Goal: Task Accomplishment & Management: Use online tool/utility

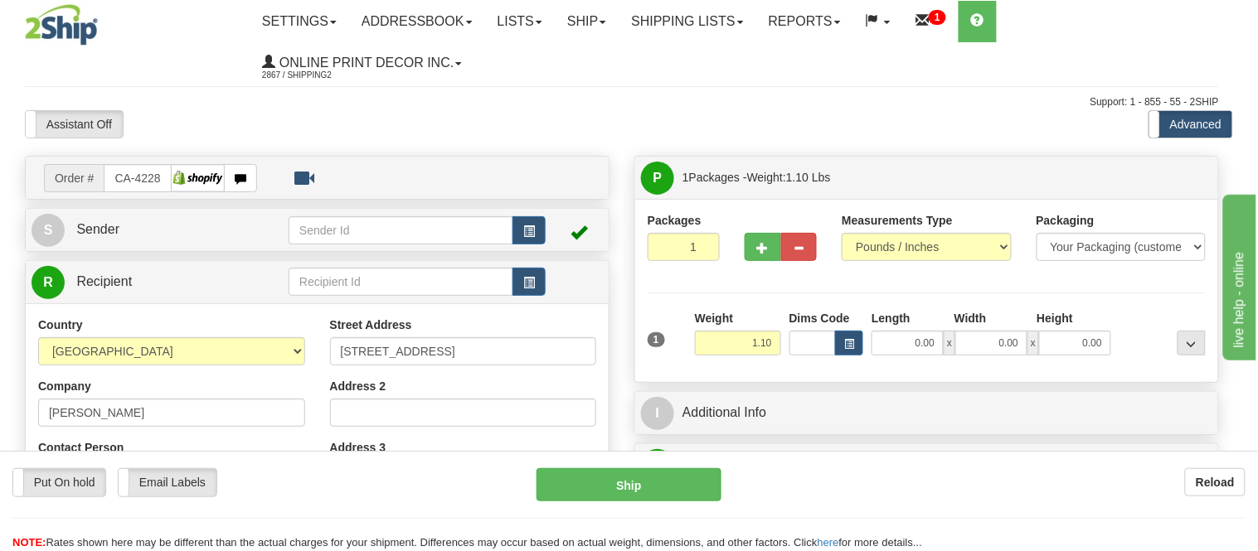
type input "THUNDER BAY"
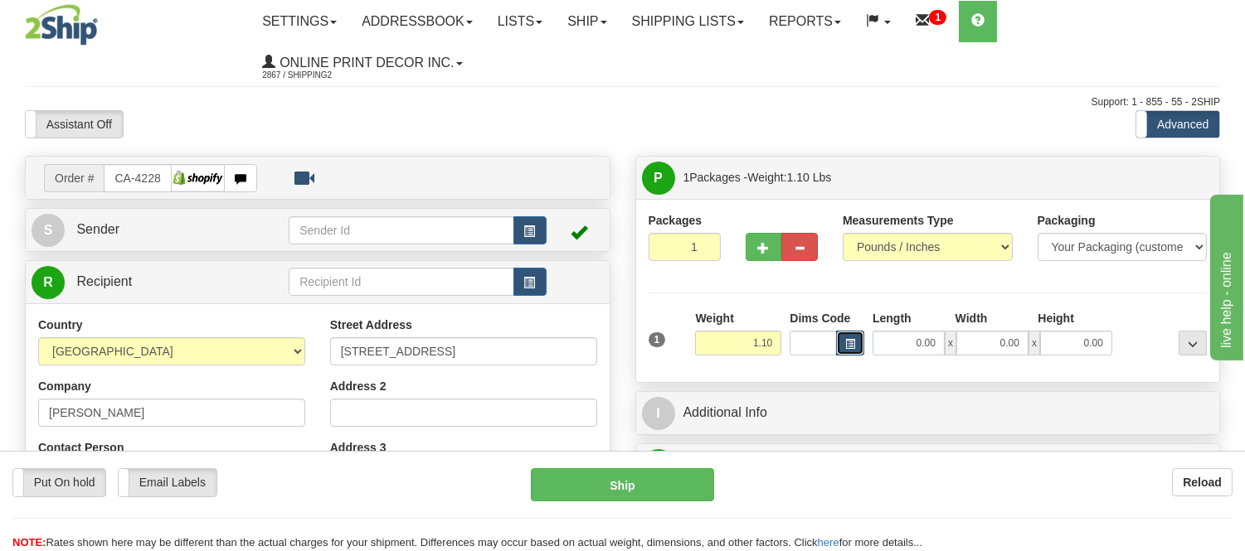
click at [853, 345] on span "button" at bounding box center [850, 344] width 10 height 9
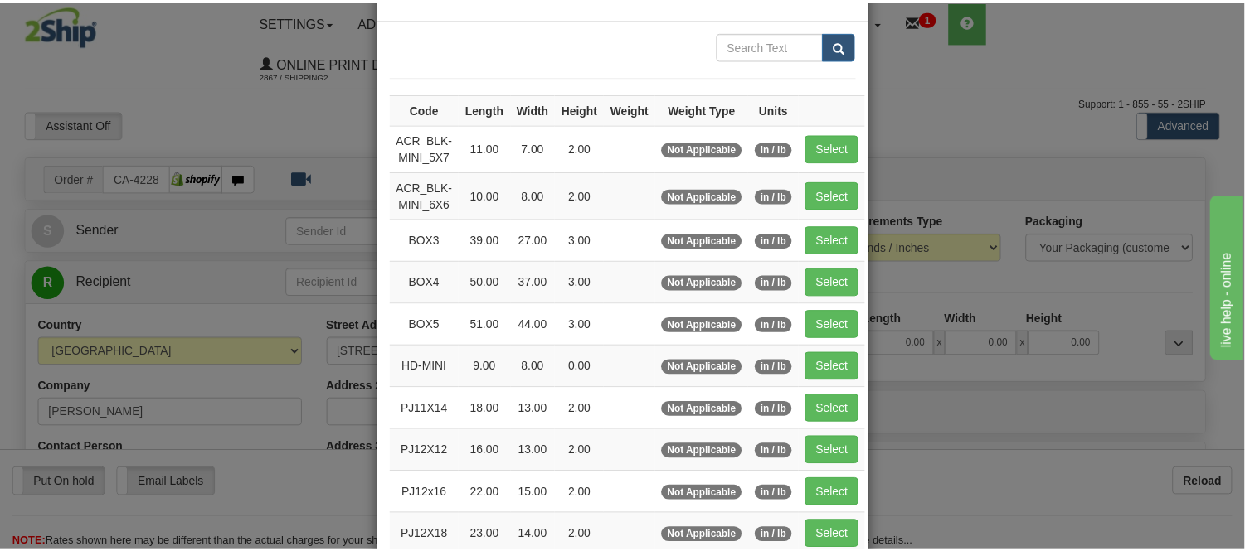
scroll to position [184, 0]
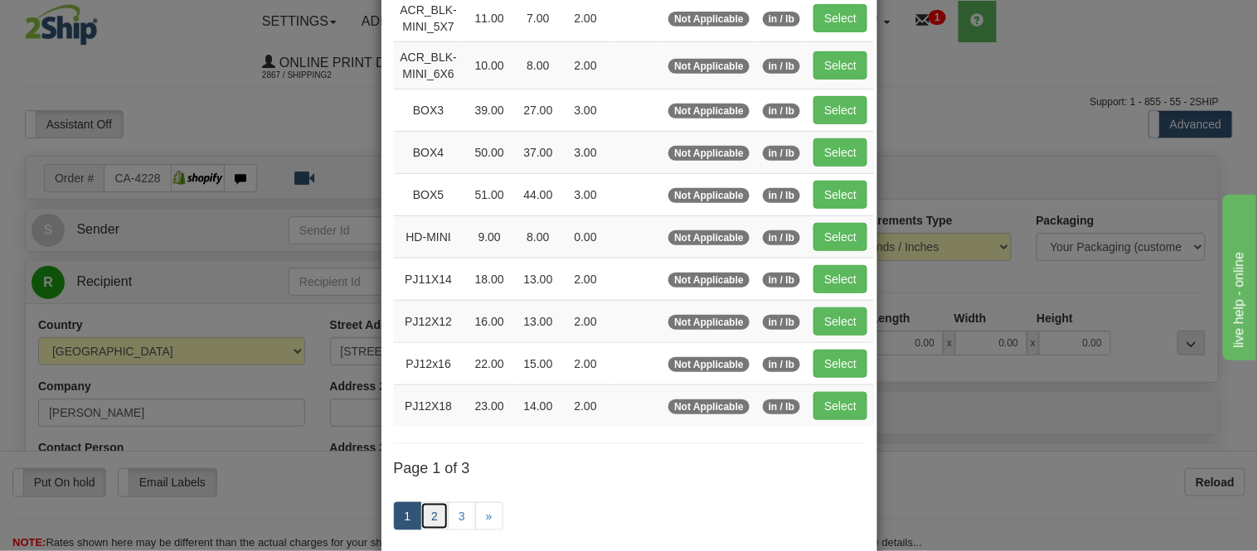
click at [438, 516] on link "2" at bounding box center [434, 517] width 28 height 28
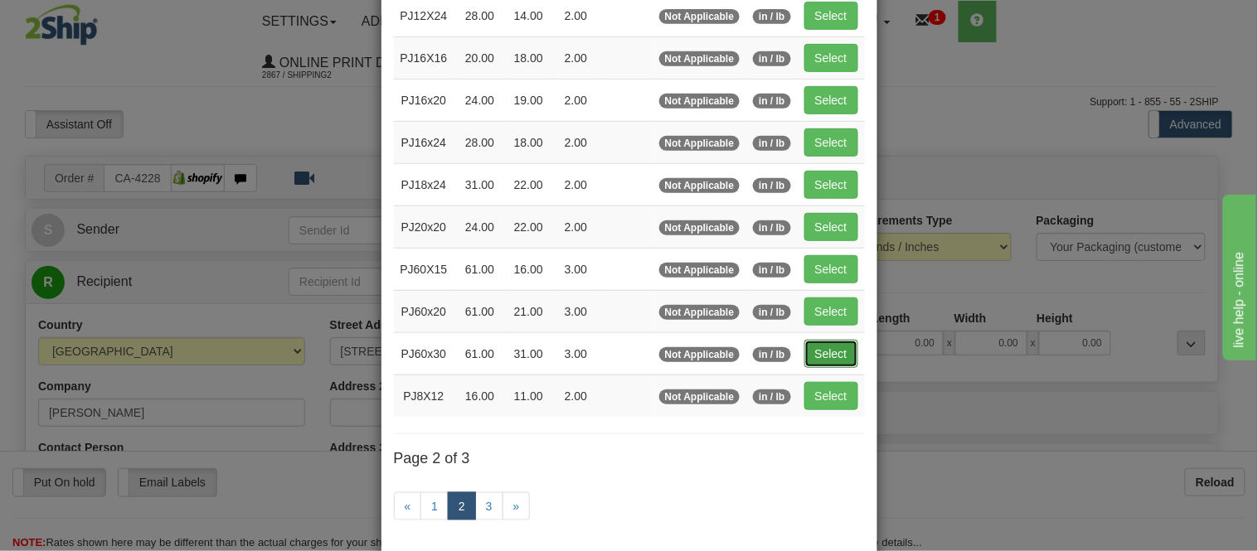
click at [827, 351] on button "Select" at bounding box center [831, 354] width 54 height 28
type input "PJ60x30"
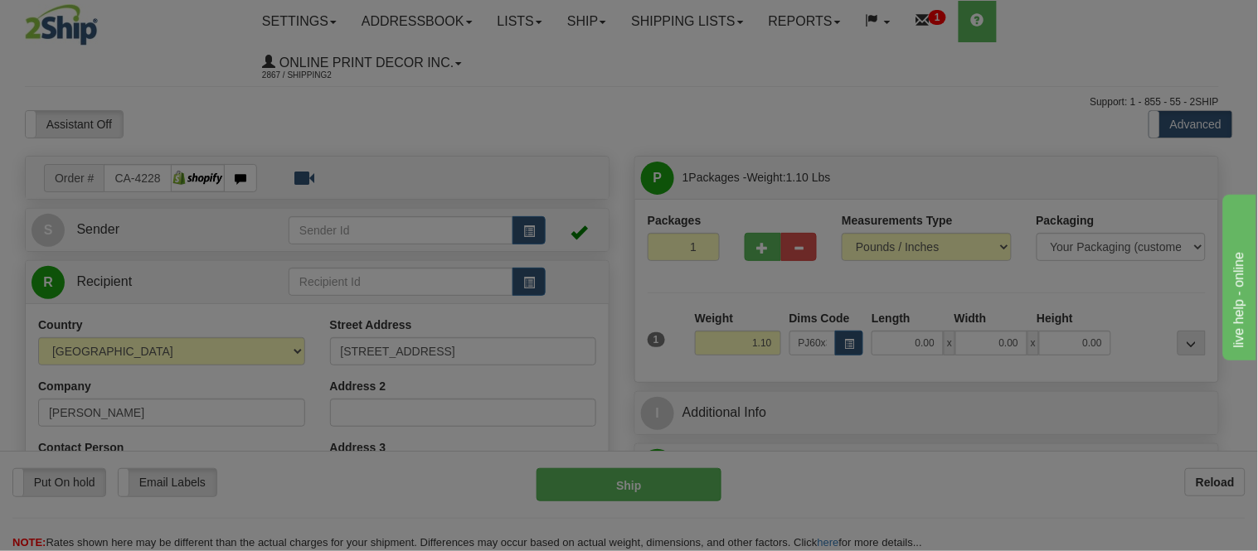
type input "61.00"
type input "31.00"
type input "3.00"
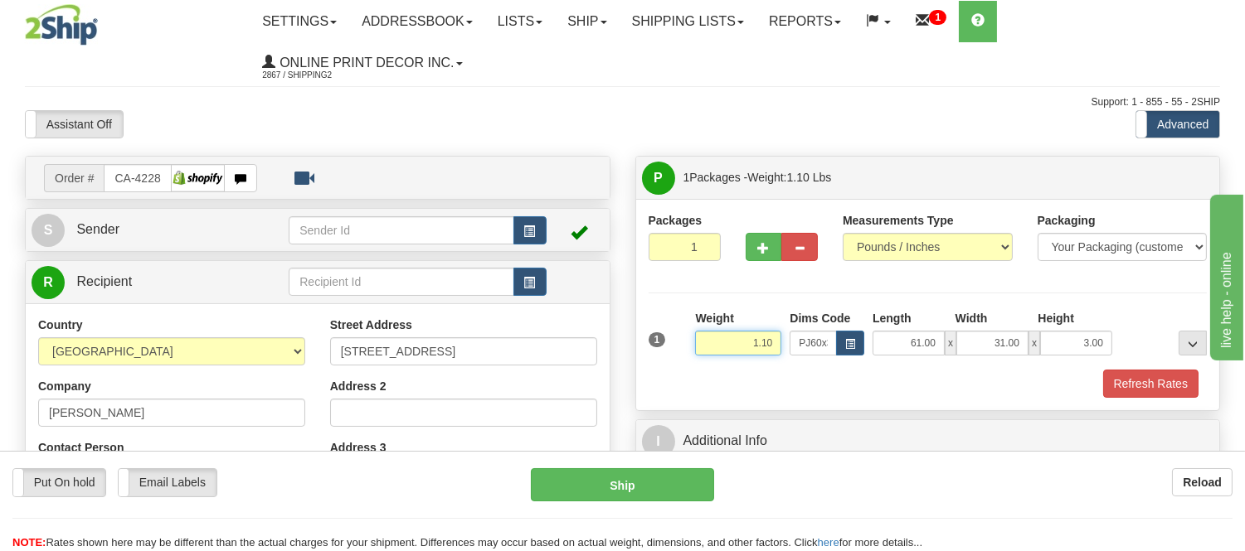
drag, startPoint x: 776, startPoint y: 336, endPoint x: 717, endPoint y: 365, distance: 65.6
click at [717, 365] on div "Weight 1.10" at bounding box center [738, 339] width 95 height 58
type input "13.98"
click at [1168, 401] on div "Packages 1 1 Measurements Type" at bounding box center [928, 304] width 584 height 211
click at [1171, 390] on button "Refresh Rates" at bounding box center [1150, 384] width 95 height 28
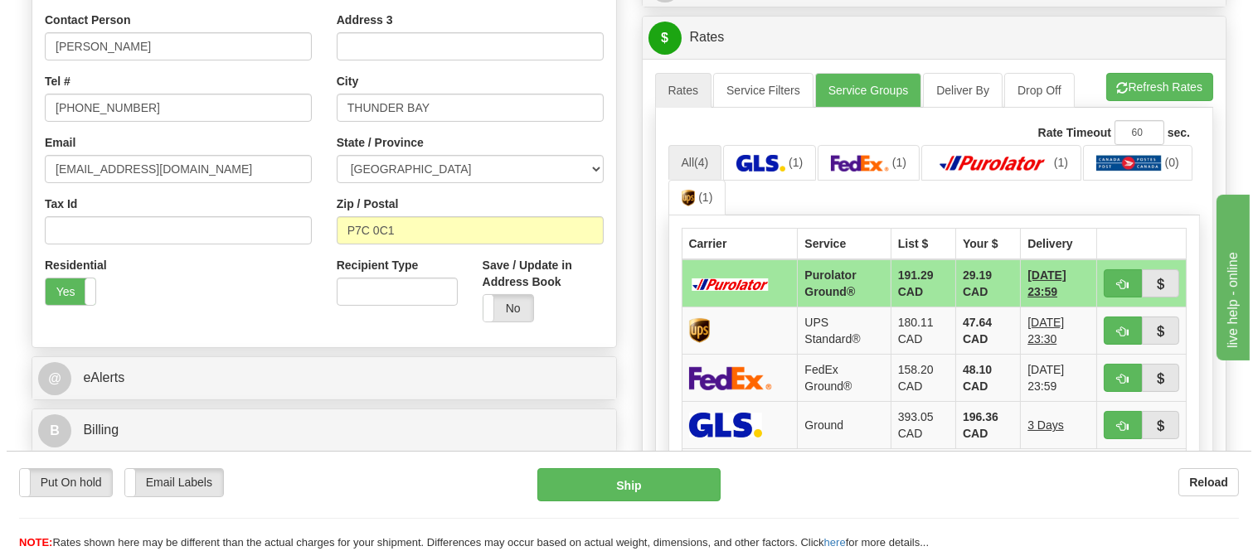
scroll to position [460, 0]
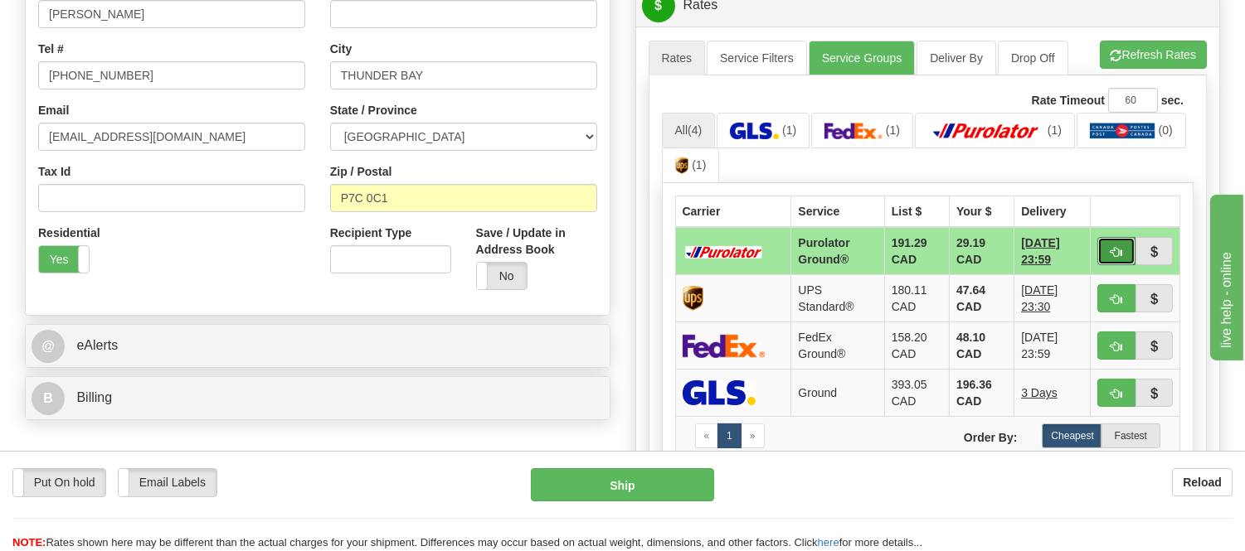
click at [1117, 263] on button "button" at bounding box center [1116, 251] width 38 height 28
type input "260"
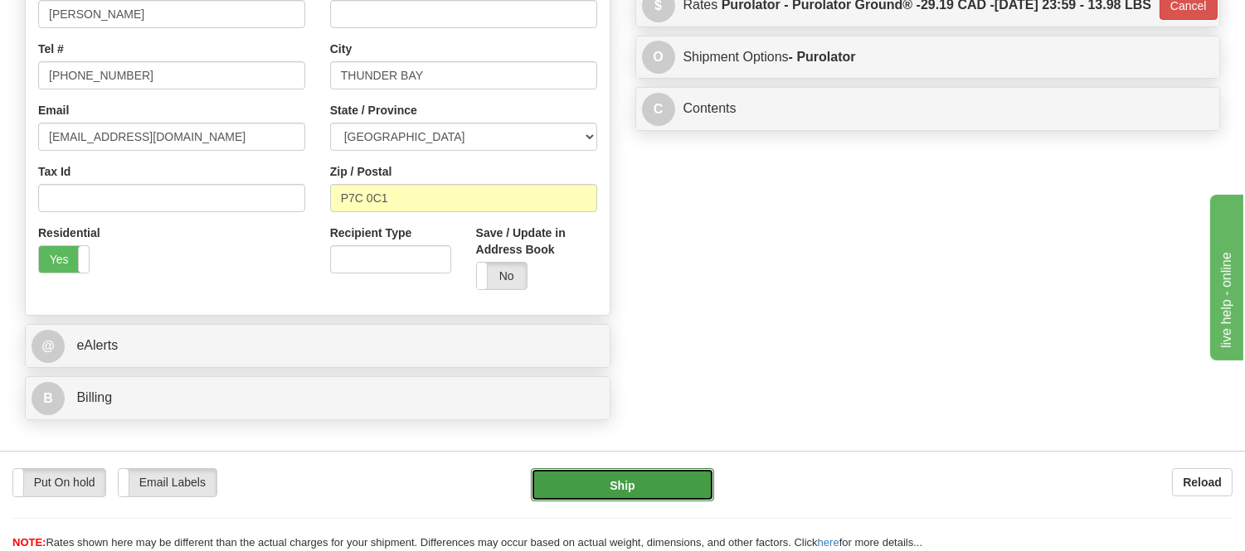
click at [611, 501] on button "Ship" at bounding box center [622, 485] width 182 height 33
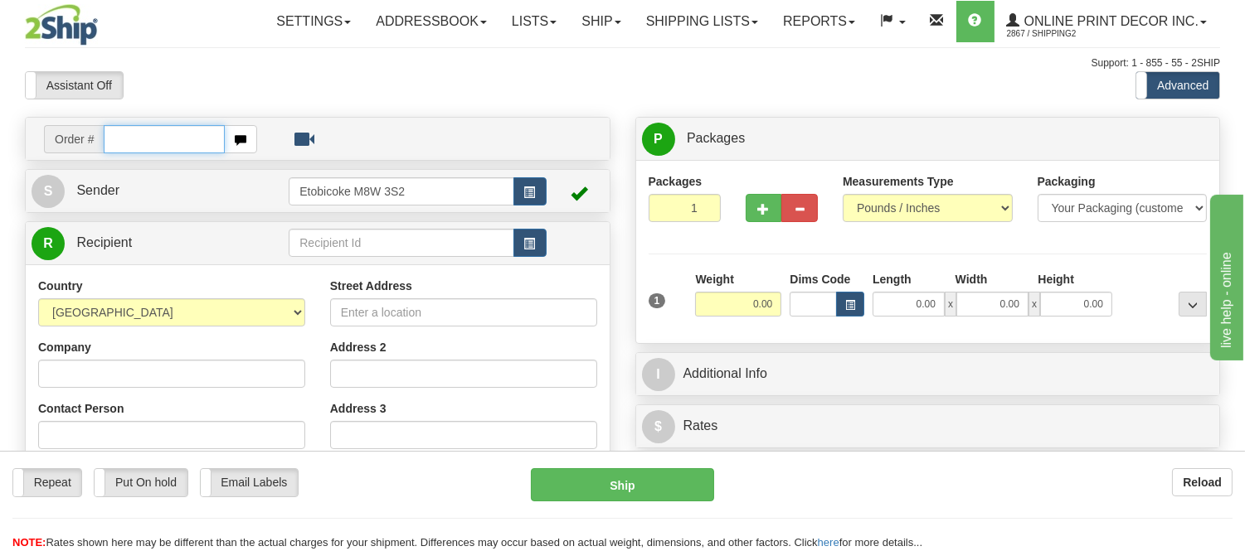
click at [122, 143] on input "text" at bounding box center [164, 139] width 121 height 28
type input "ca-419710"
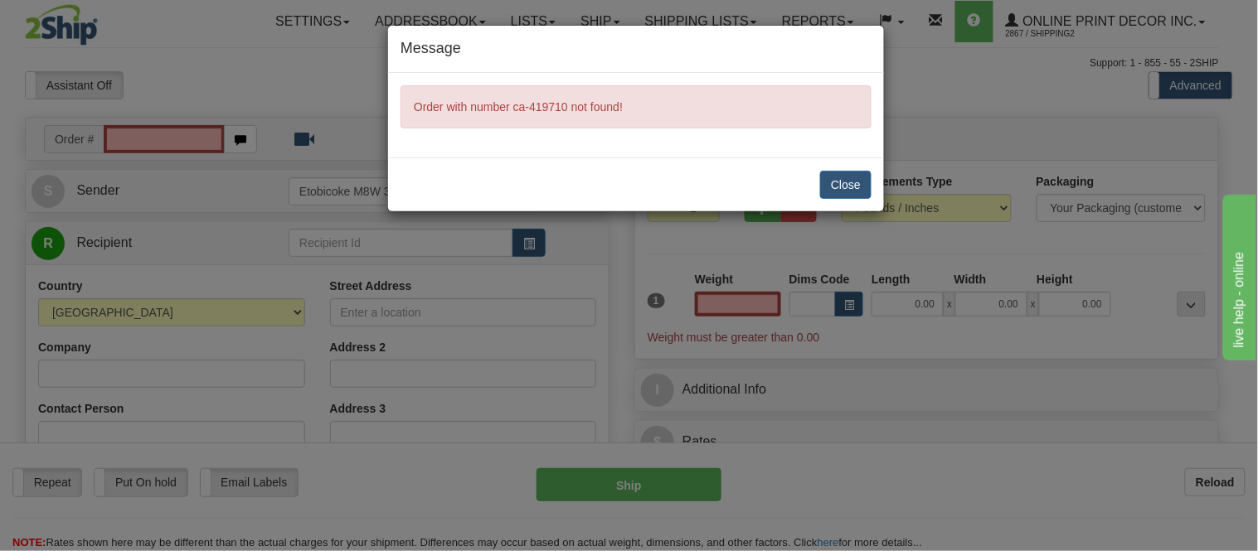
type input "0.00"
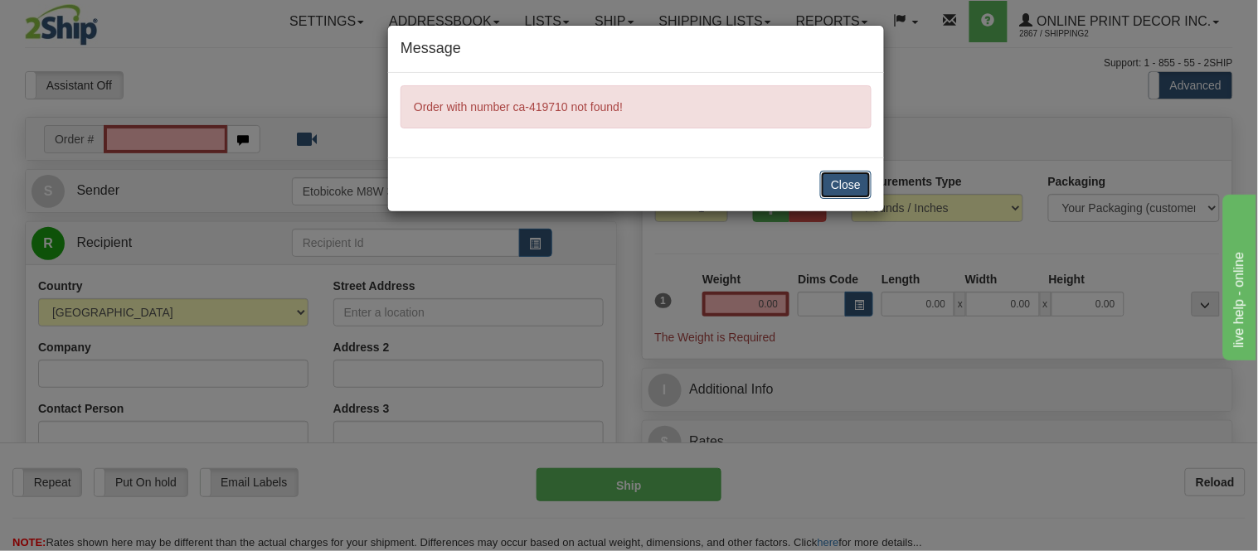
click at [864, 181] on button "Close" at bounding box center [845, 185] width 51 height 28
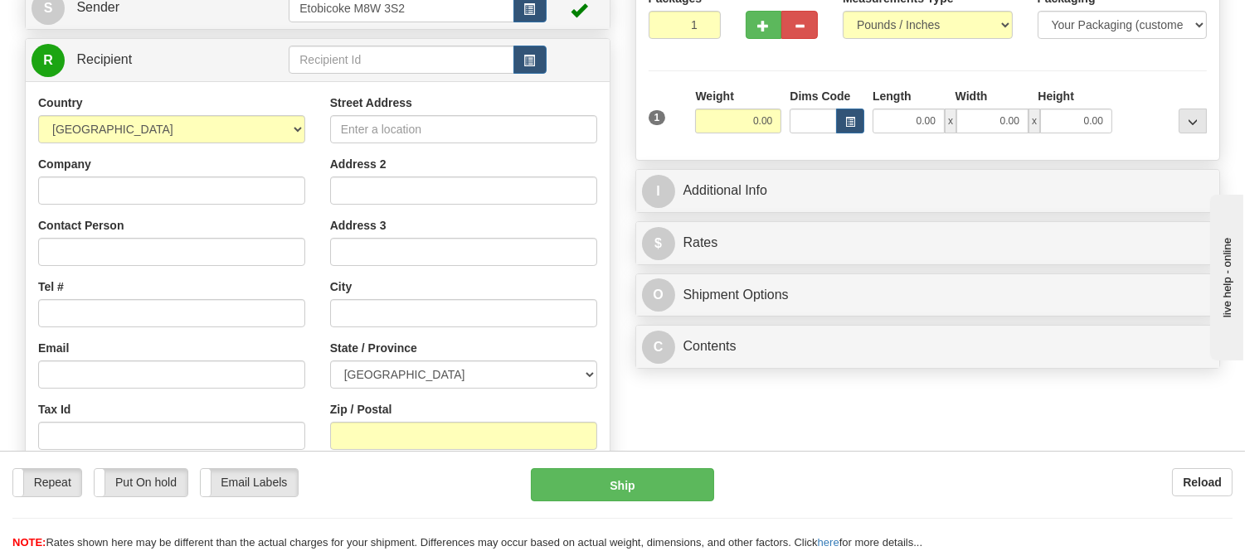
scroll to position [184, 0]
click at [92, 261] on input "Contact Person" at bounding box center [171, 251] width 267 height 28
paste input "TRACY Griffin-Beale, 5650 51 Street, #203, Osoyoos British Columbia V0H 1V6, Ca…"
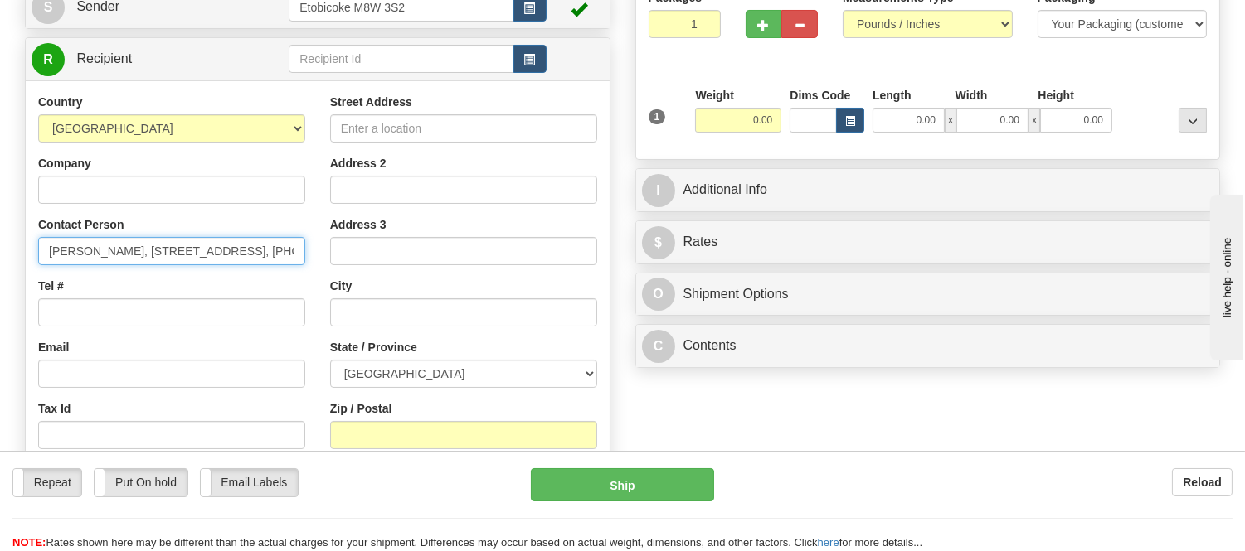
scroll to position [0, 297]
drag, startPoint x: 221, startPoint y: 249, endPoint x: 328, endPoint y: 240, distance: 106.5
click at [347, 243] on div "Country AFGHANISTAN ALAND ISLANDS ALBANIA ALGERIA AMERICAN SAMOA ANDORRA ANGOLA…" at bounding box center [318, 317] width 584 height 446
type input "TRACY Griffin-Beale, 5650 51 Street, #203, Osoyoos British Columbia V0H 1V6, Ca…"
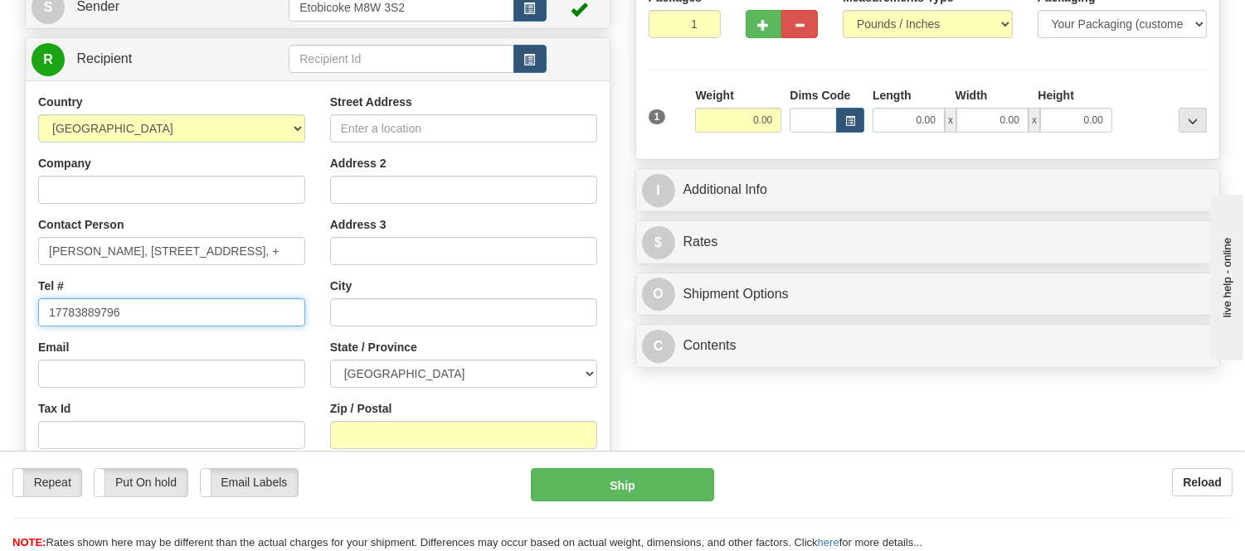
scroll to position [0, 0]
type input "17783889796"
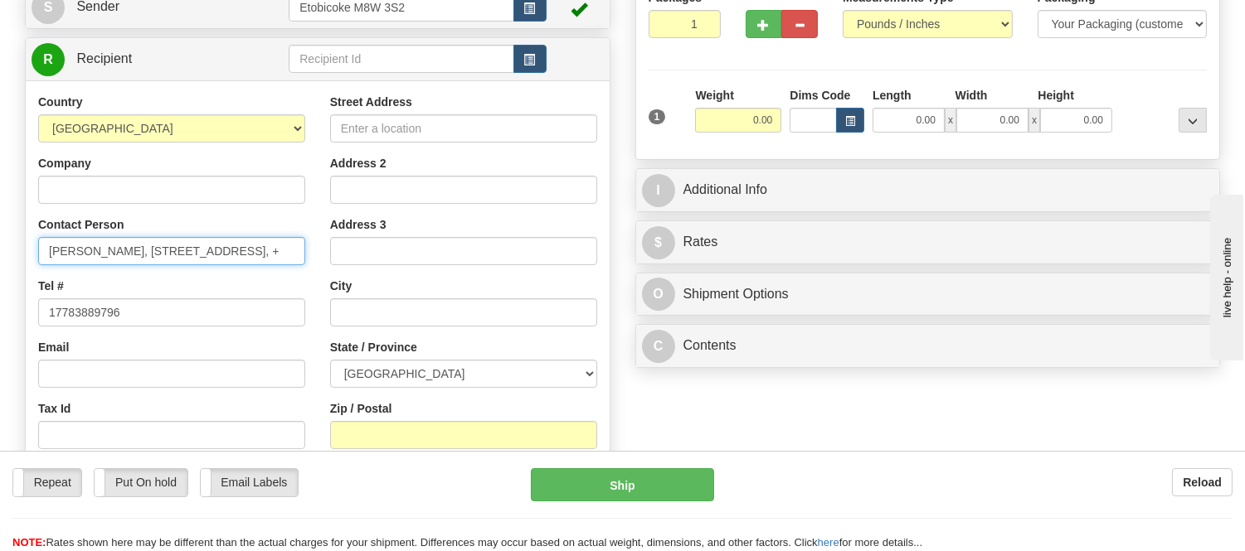
drag, startPoint x: 160, startPoint y: 250, endPoint x: 268, endPoint y: 269, distance: 109.5
click at [268, 269] on div "Country AFGHANISTAN ALAND ISLANDS ALBANIA ALGERIA AMERICAN SAMOA ANDORRA ANGOLA…" at bounding box center [172, 309] width 292 height 430
type input "TRACY Griffin-Beale,, Osoyoos British Columbia V0H 1V6, Canada, +"
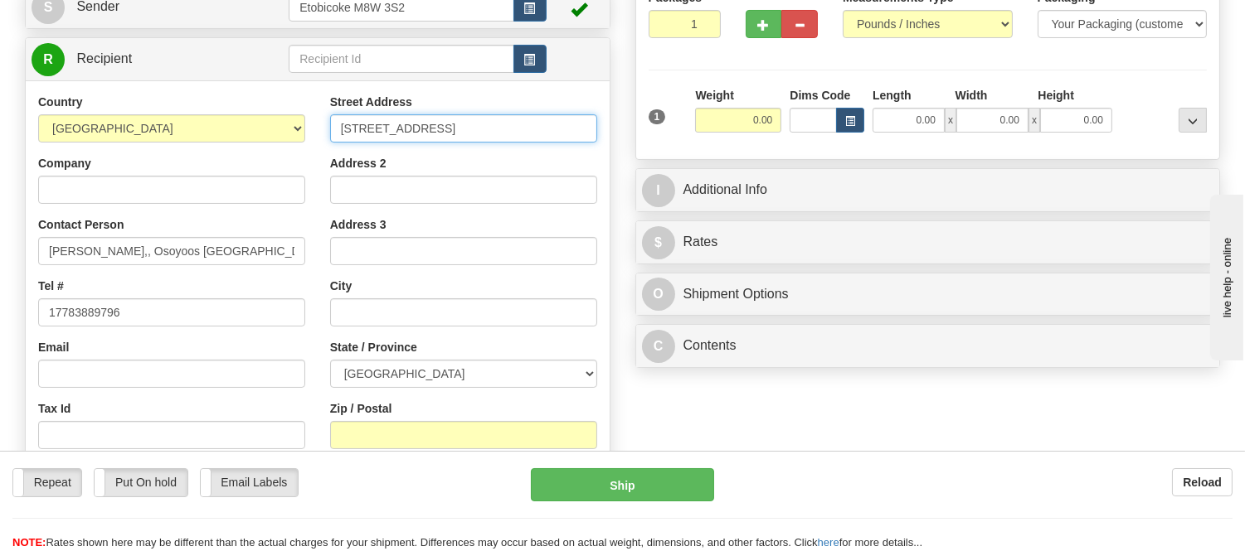
type input "5650 51 Street, #203"
click at [474, 163] on div "Address 2" at bounding box center [463, 179] width 267 height 49
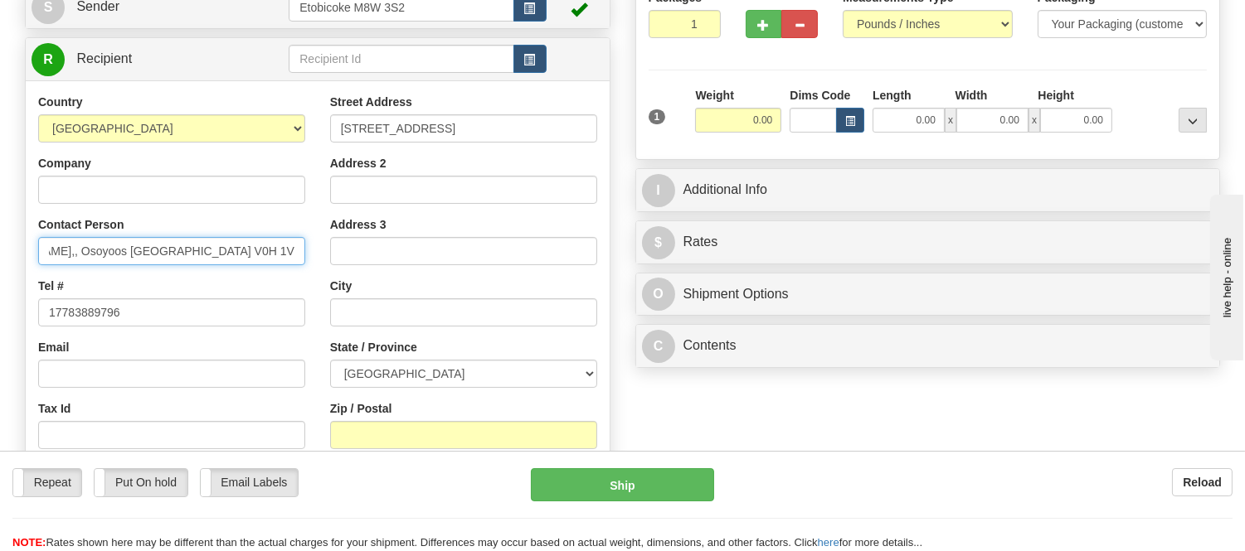
scroll to position [0, 114]
drag, startPoint x: 221, startPoint y: 254, endPoint x: 350, endPoint y: 260, distance: 129.5
click at [350, 260] on div "Country AFGHANISTAN ALAND ISLANDS ALBANIA ALGERIA AMERICAN SAMOA ANDORRA ANGOLA…" at bounding box center [318, 317] width 584 height 446
click at [219, 283] on div "Tel # 17783889796" at bounding box center [171, 302] width 267 height 49
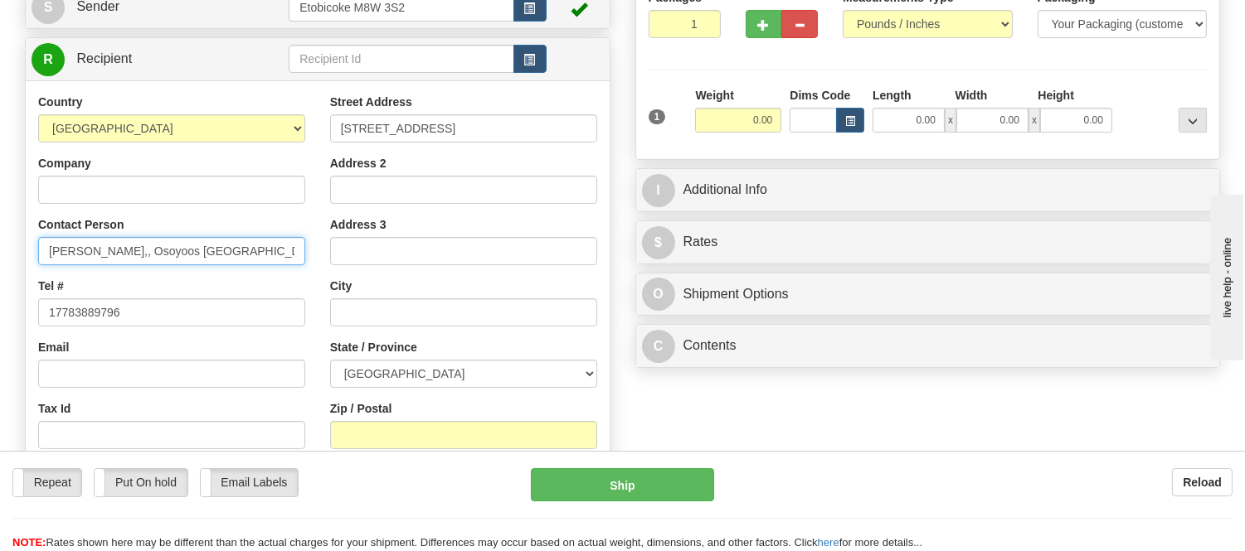
click at [260, 261] on input "TRACY Griffin-Beale,, Osoyoos British Columbia V0H 1V6, Canada, +" at bounding box center [171, 251] width 267 height 28
drag, startPoint x: 200, startPoint y: 243, endPoint x: 242, endPoint y: 258, distance: 44.9
click at [242, 258] on input "TRACY Griffin-Beale,, Osoyoos British Columbia V0H 1V6, Canada, +" at bounding box center [171, 251] width 267 height 28
type input "TRACY Griffin-Beale,, Osoyoos British Columbia , Canada, +"
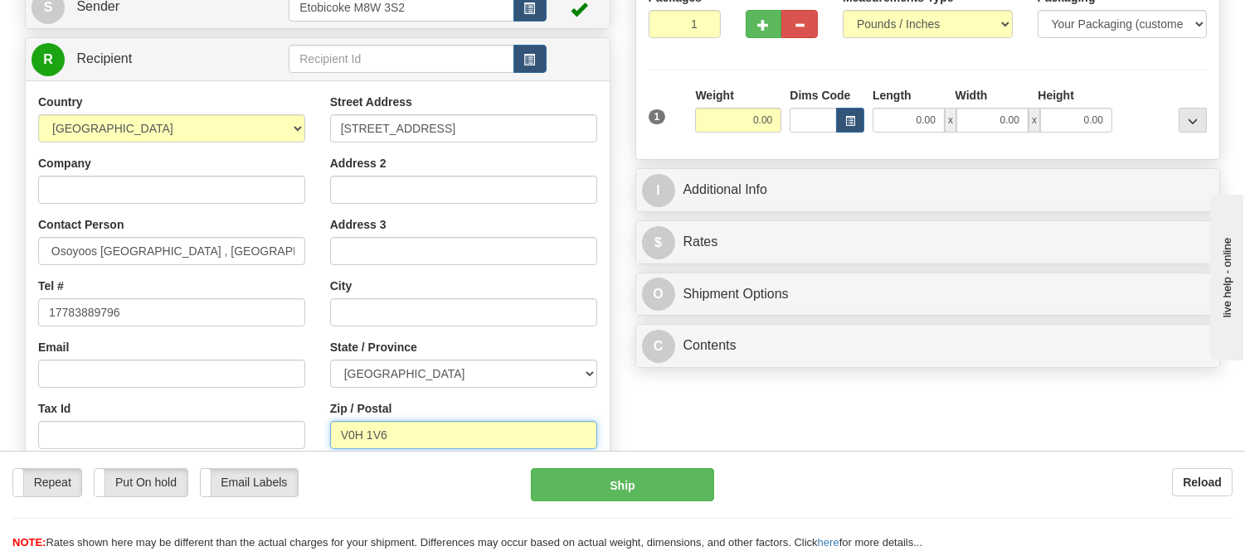
scroll to position [0, 0]
type input "V0H 1V6"
click at [423, 412] on div "Zip / Postal V0H 1V6" at bounding box center [463, 425] width 267 height 49
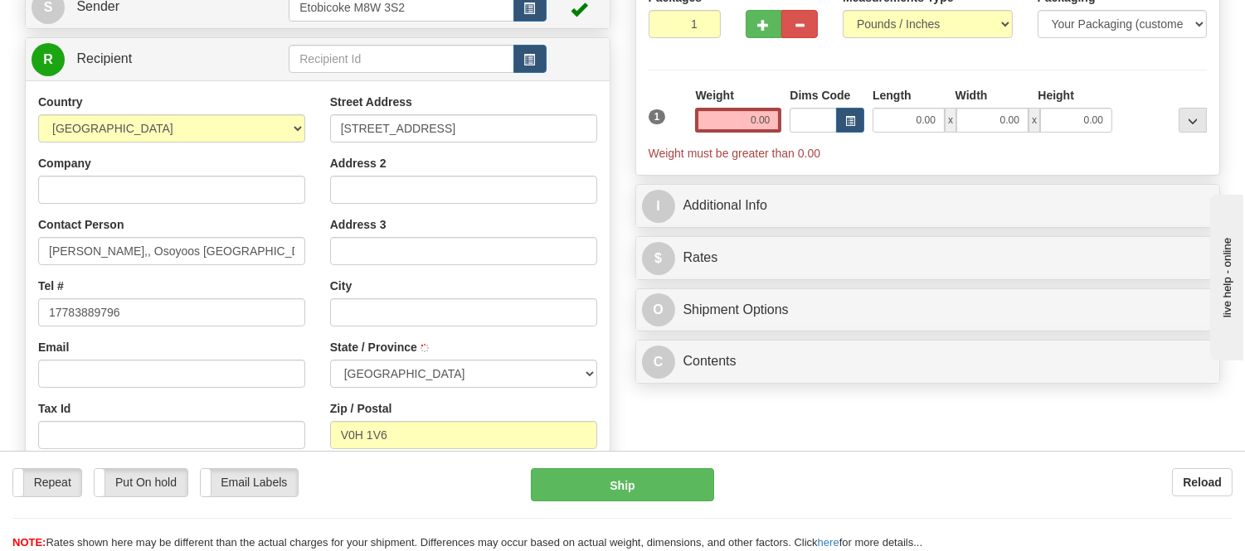
type input "OSOYOOS"
select select "BC"
click at [188, 285] on div "Tel # 17783889796" at bounding box center [171, 302] width 267 height 49
drag, startPoint x: 163, startPoint y: 249, endPoint x: 436, endPoint y: 291, distance: 276.9
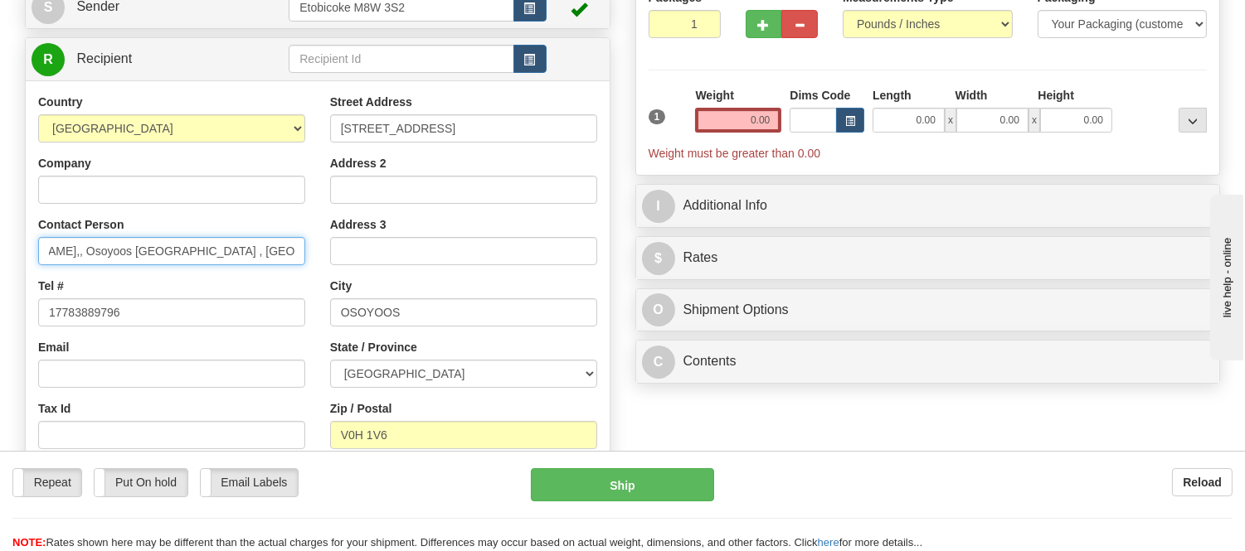
click at [437, 292] on div "Country AFGHANISTAN ALAND ISLANDS ALBANIA ALGERIA AMERICAN SAMOA ANDORRA ANGOLA…" at bounding box center [318, 317] width 584 height 446
type input "TRACY Griffin-Beale"
click at [844, 114] on button "button" at bounding box center [850, 120] width 28 height 25
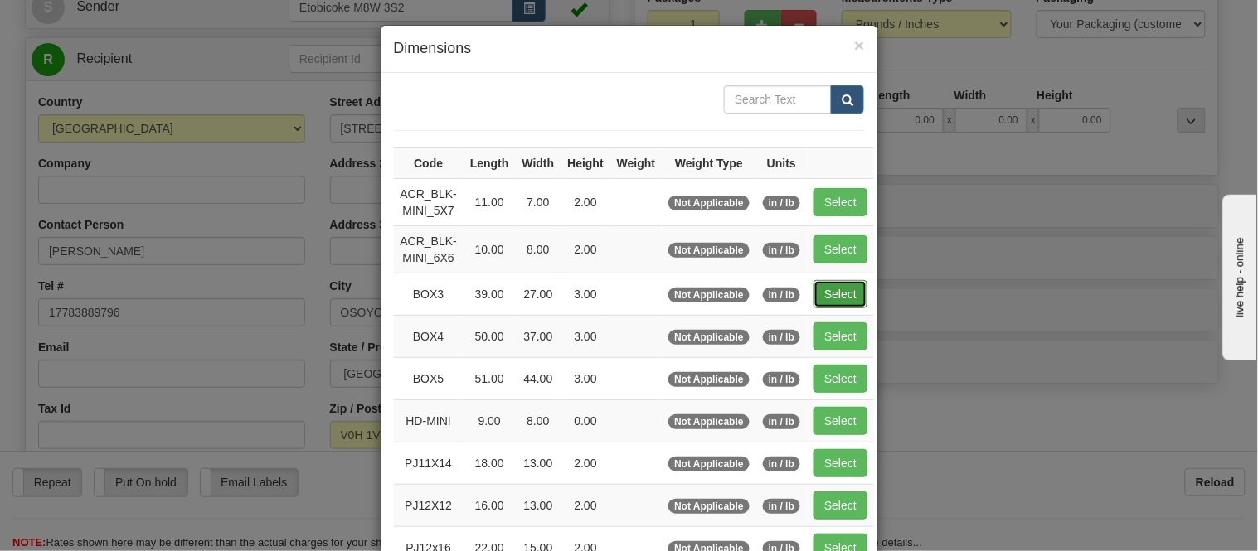
click at [827, 293] on button "Select" at bounding box center [841, 294] width 54 height 28
type input "BOX3"
type input "39.00"
type input "27.00"
type input "3.00"
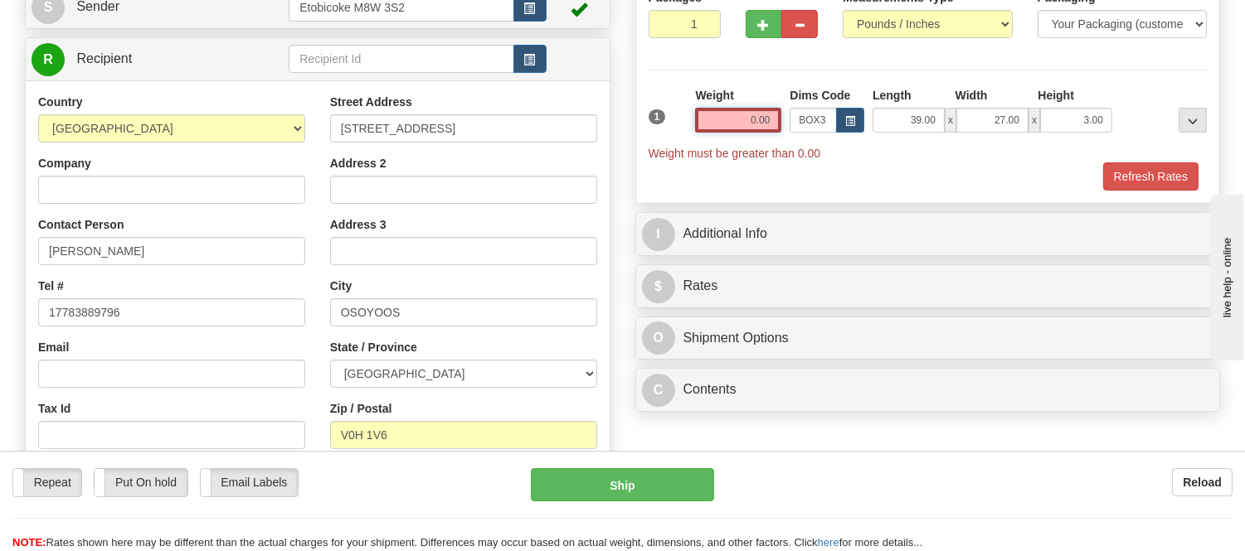
drag, startPoint x: 780, startPoint y: 117, endPoint x: 718, endPoint y: 138, distance: 65.6
click at [718, 138] on div "Weight 0.00" at bounding box center [738, 116] width 95 height 58
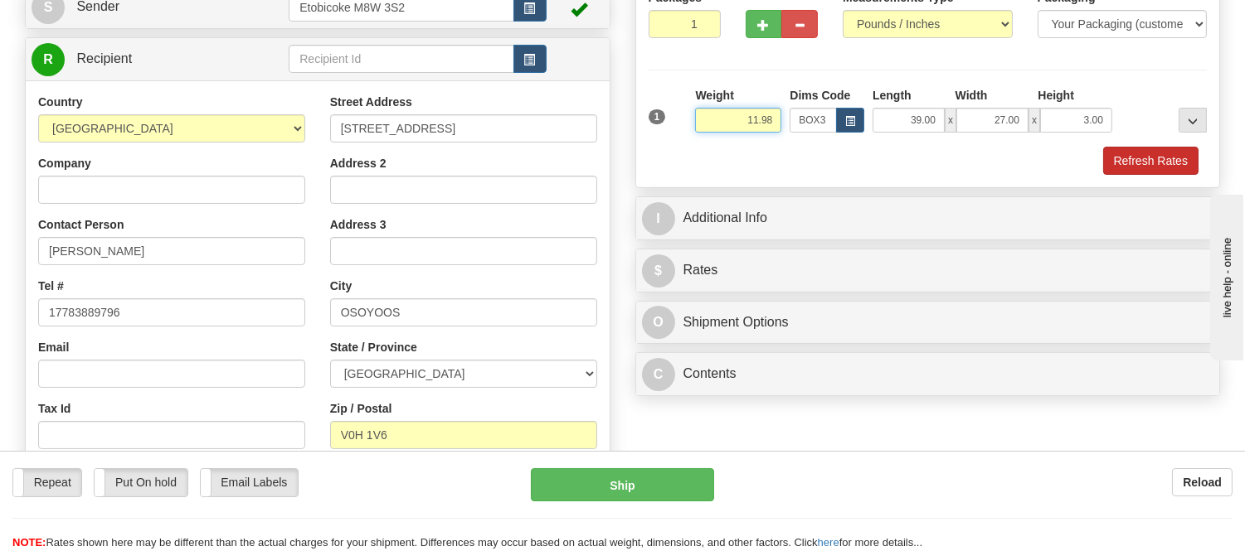
type input "11.98"
click at [1163, 158] on button "Refresh Rates" at bounding box center [1150, 161] width 95 height 28
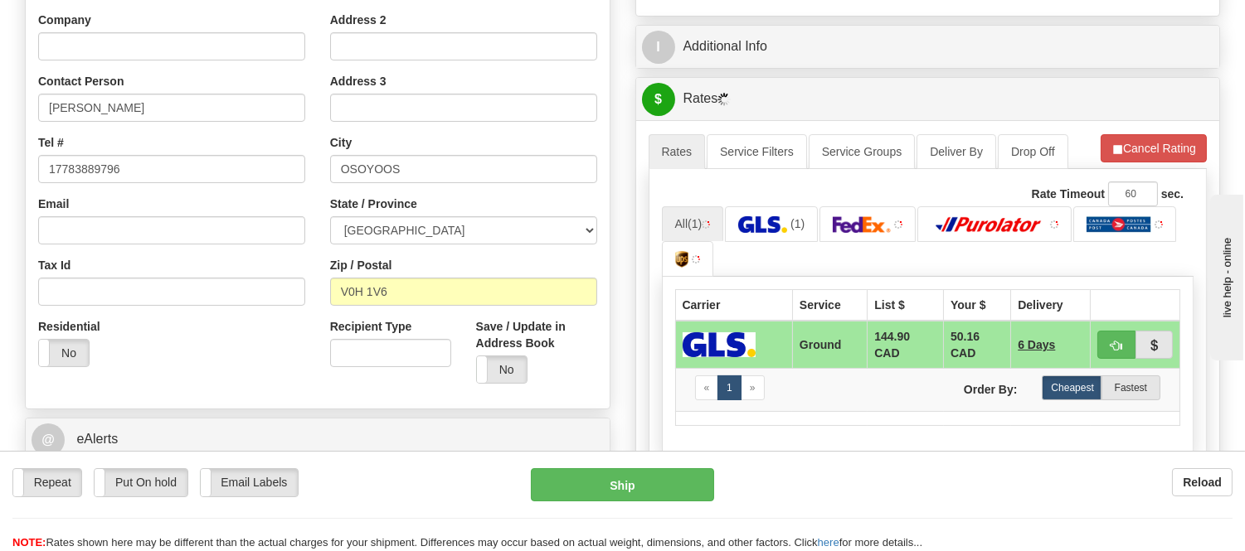
scroll to position [368, 0]
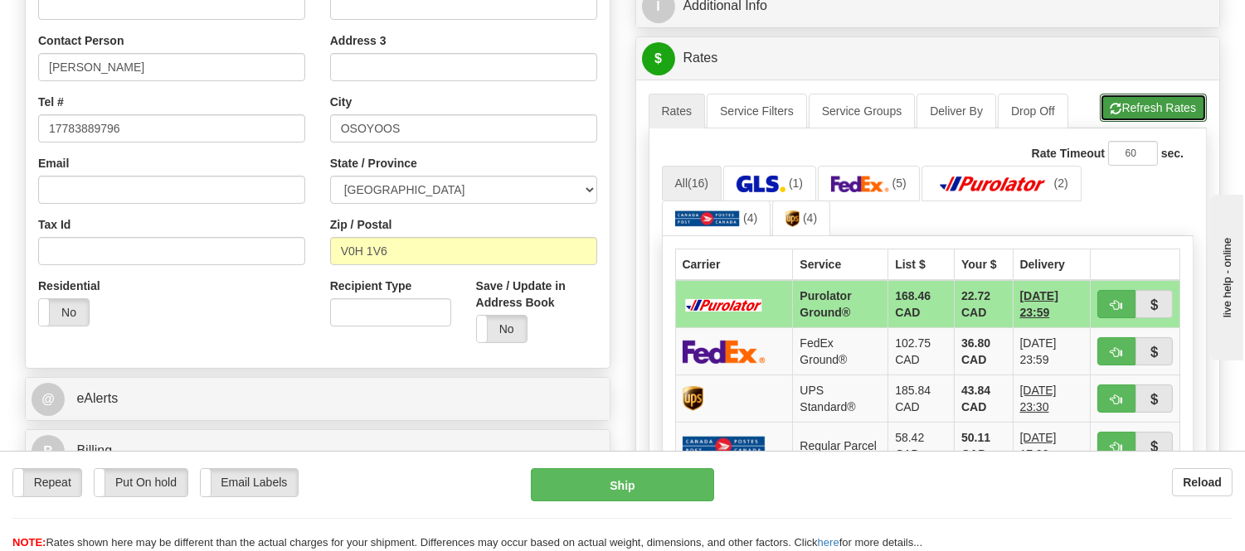
click at [1165, 114] on button "Refresh Rates" at bounding box center [1153, 108] width 107 height 28
click at [1111, 302] on span "button" at bounding box center [1116, 305] width 12 height 11
type input "260"
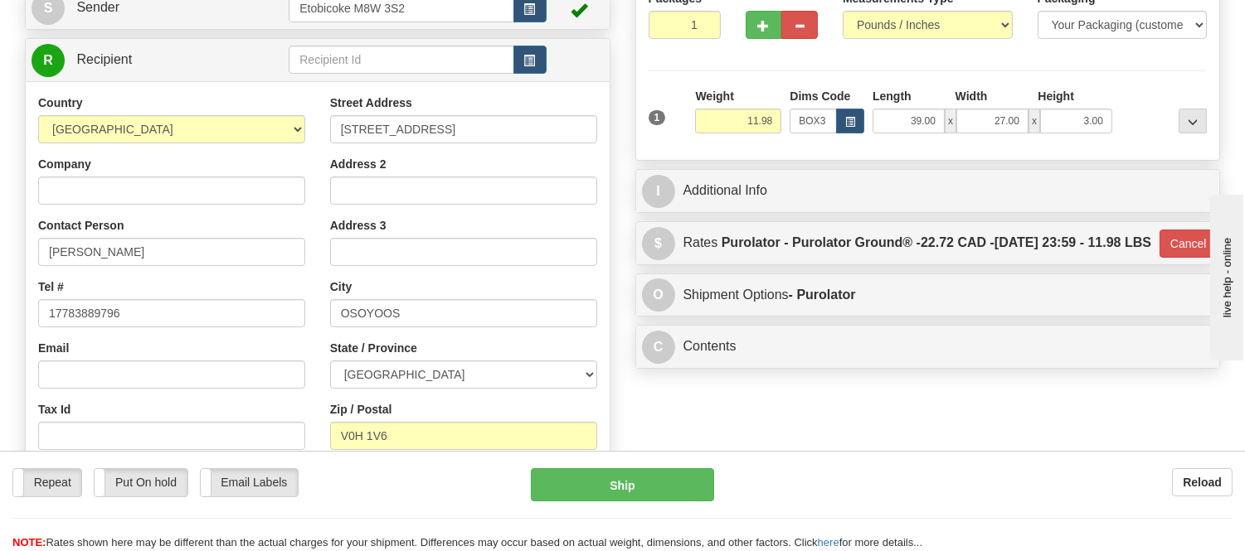
scroll to position [184, 0]
paste input "grahamgriffinbeale@shaw.ca"
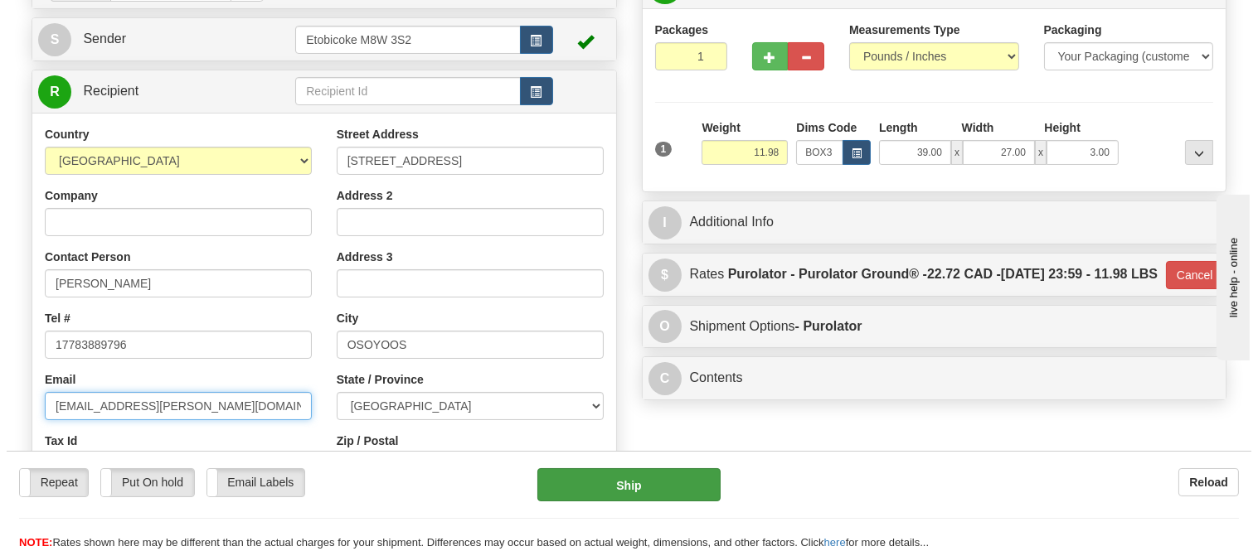
scroll to position [92, 0]
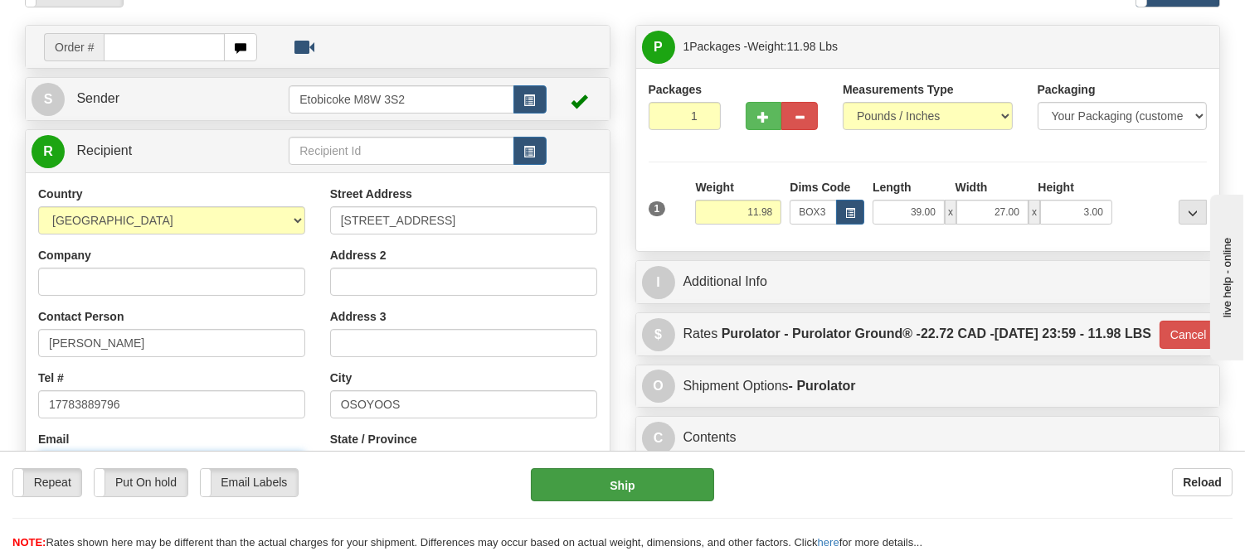
type input "grahamgriffinbeale@shaw.ca"
click at [589, 489] on button "Ship" at bounding box center [622, 485] width 182 height 33
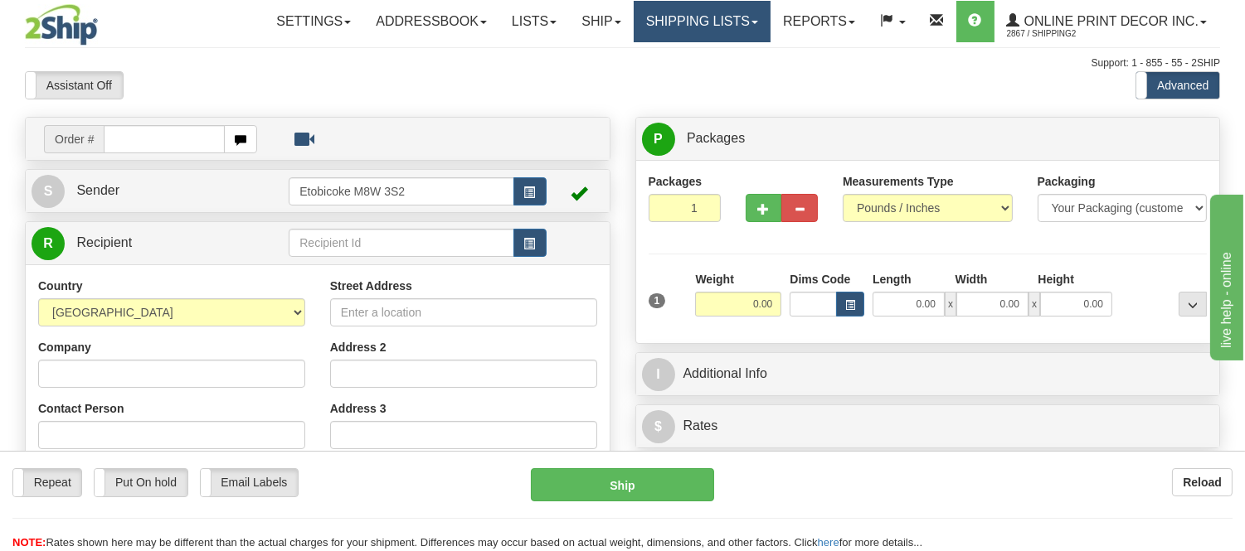
click at [700, 20] on link "Shipping lists" at bounding box center [702, 21] width 137 height 41
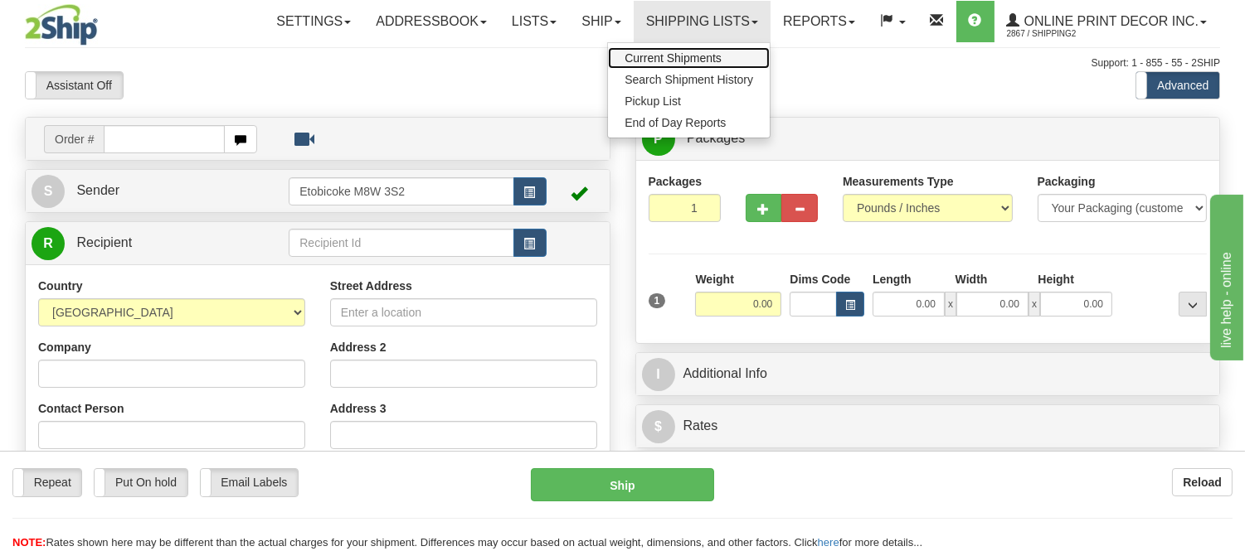
click at [687, 51] on span "Current Shipments" at bounding box center [672, 57] width 97 height 13
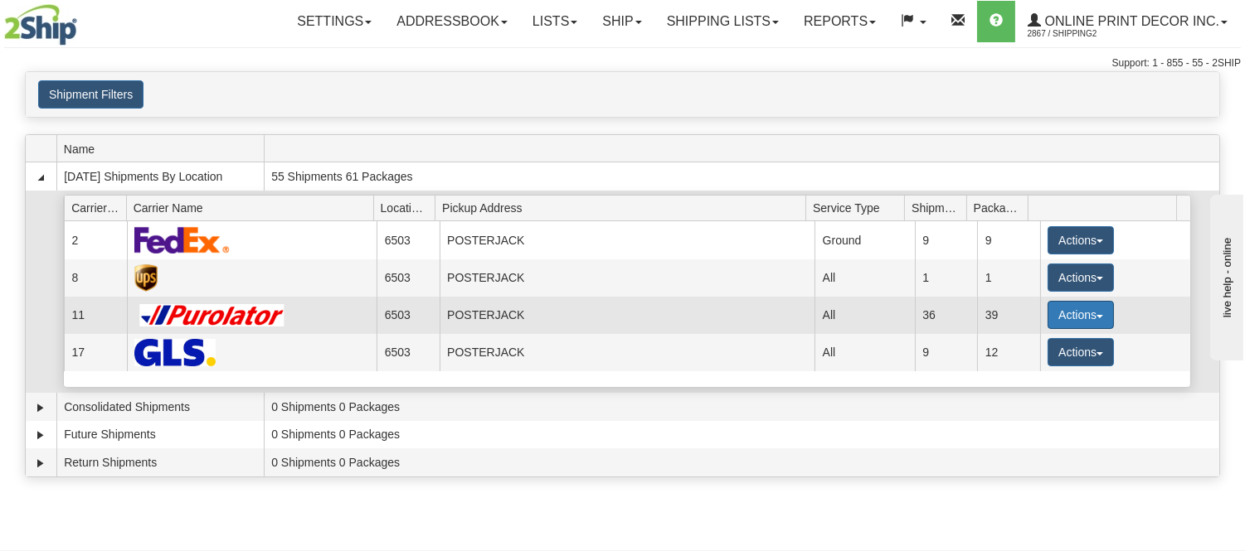
click at [1076, 312] on button "Actions" at bounding box center [1080, 315] width 66 height 28
click at [1024, 350] on span "Details" at bounding box center [1019, 346] width 45 height 12
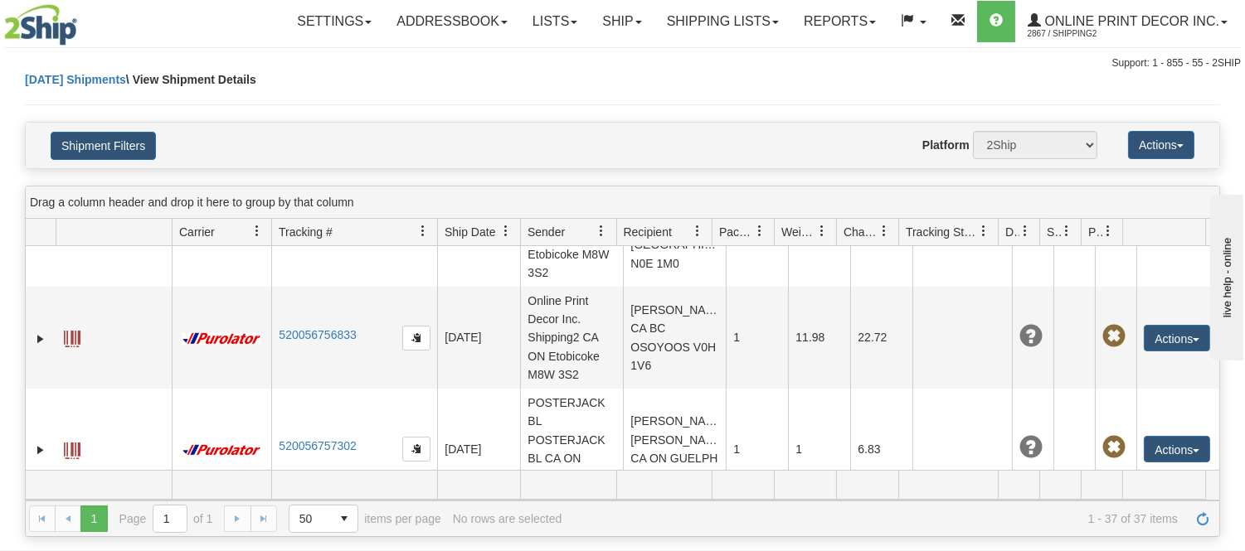
scroll to position [4334, 0]
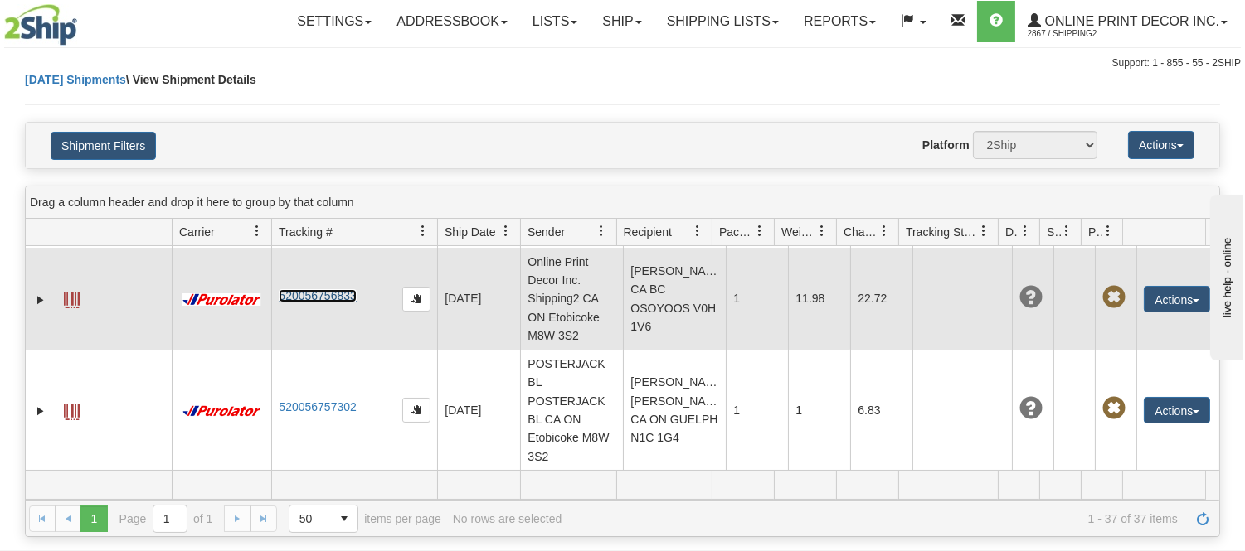
click at [328, 300] on link "520056756833" at bounding box center [317, 295] width 77 height 13
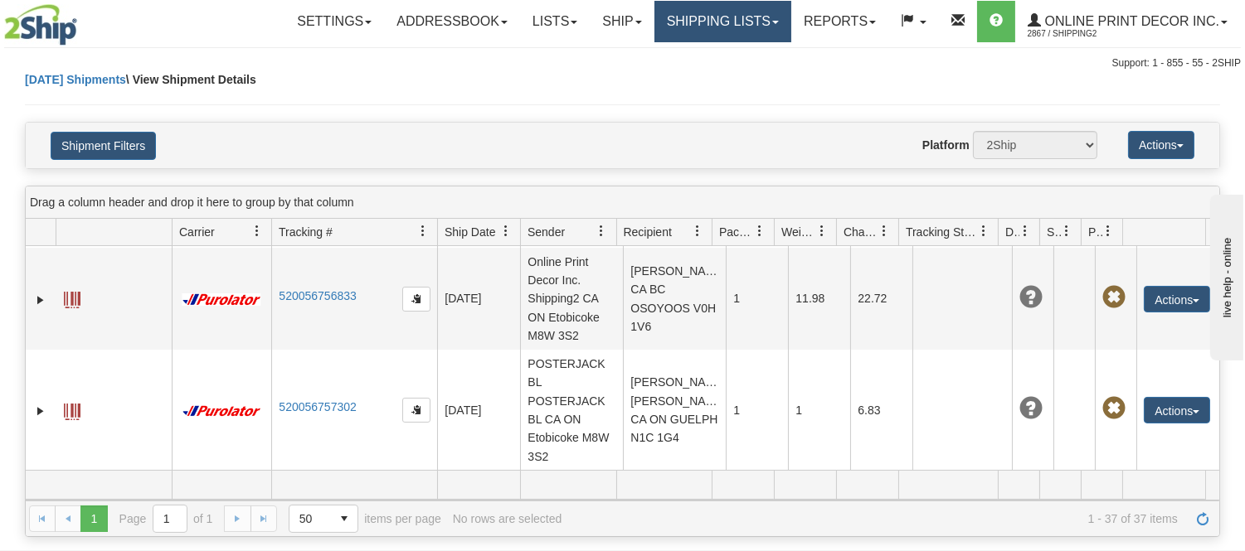
click at [746, 26] on link "Shipping lists" at bounding box center [722, 21] width 137 height 41
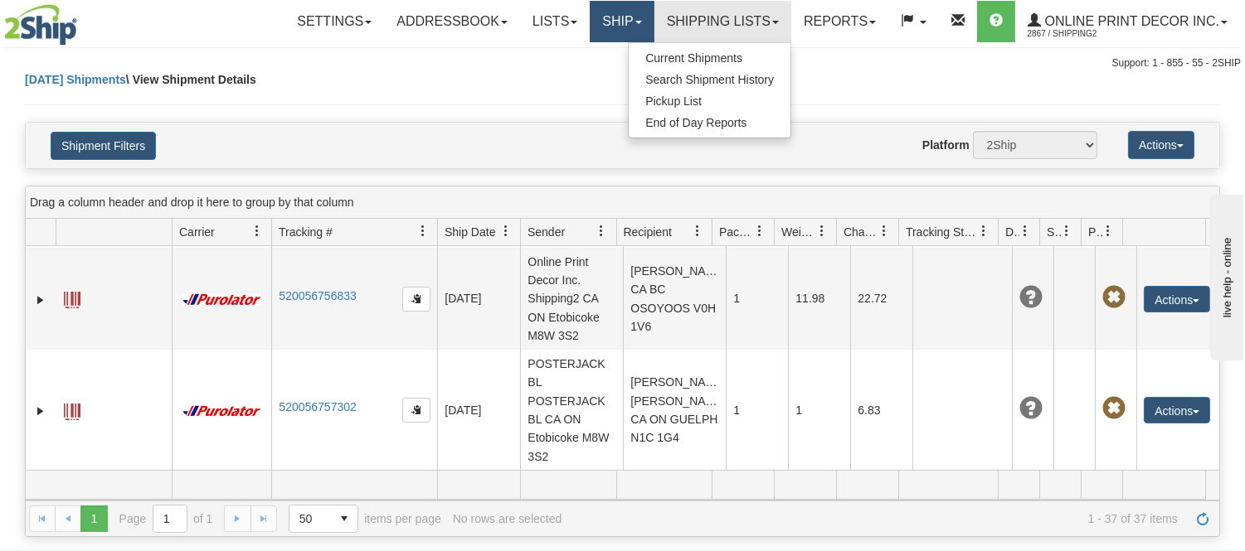
click at [617, 21] on link "Ship" at bounding box center [622, 21] width 64 height 41
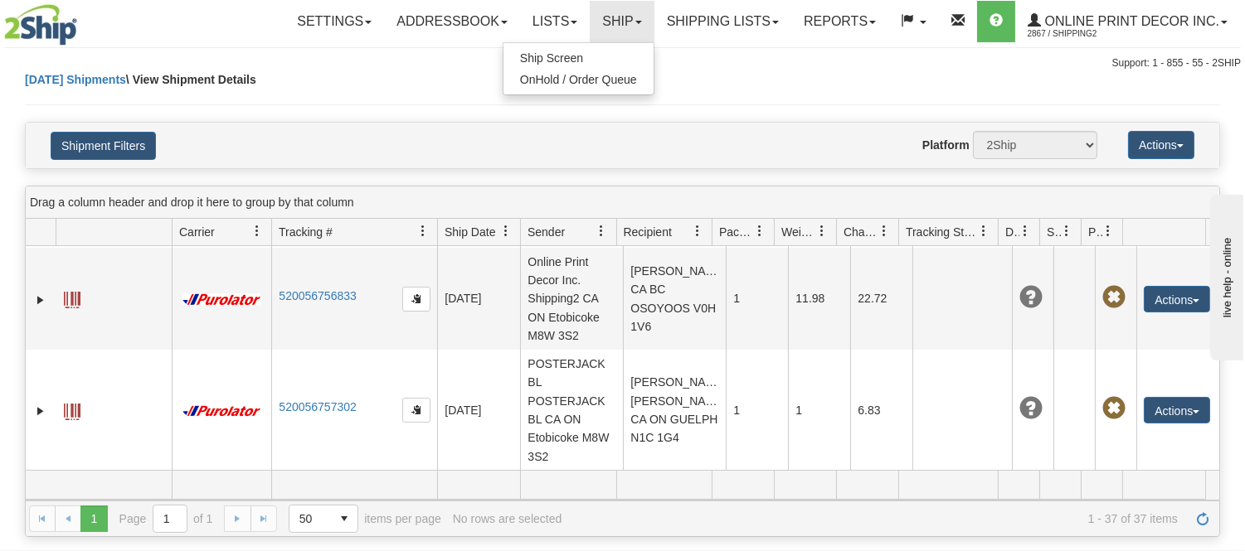
click at [605, 46] on ul "Ship Screen OnHold / Order Queue" at bounding box center [579, 68] width 152 height 53
click at [605, 26] on link "Ship" at bounding box center [622, 21] width 64 height 41
click at [608, 52] on link "Ship Screen" at bounding box center [578, 58] width 150 height 22
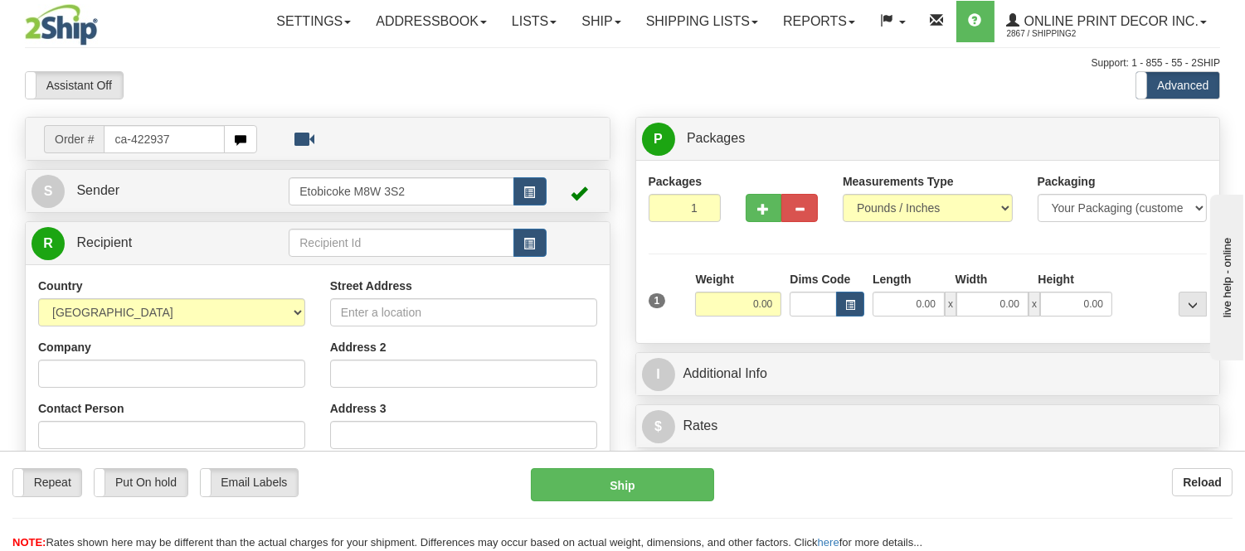
type input "ca-422937"
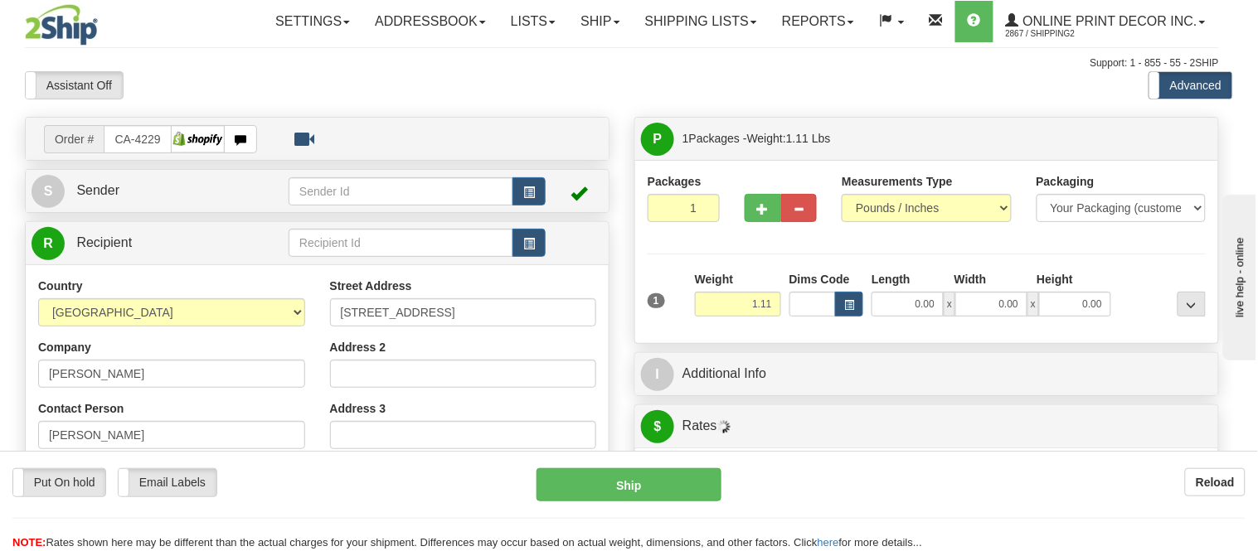
type input "MISSISSAUGA"
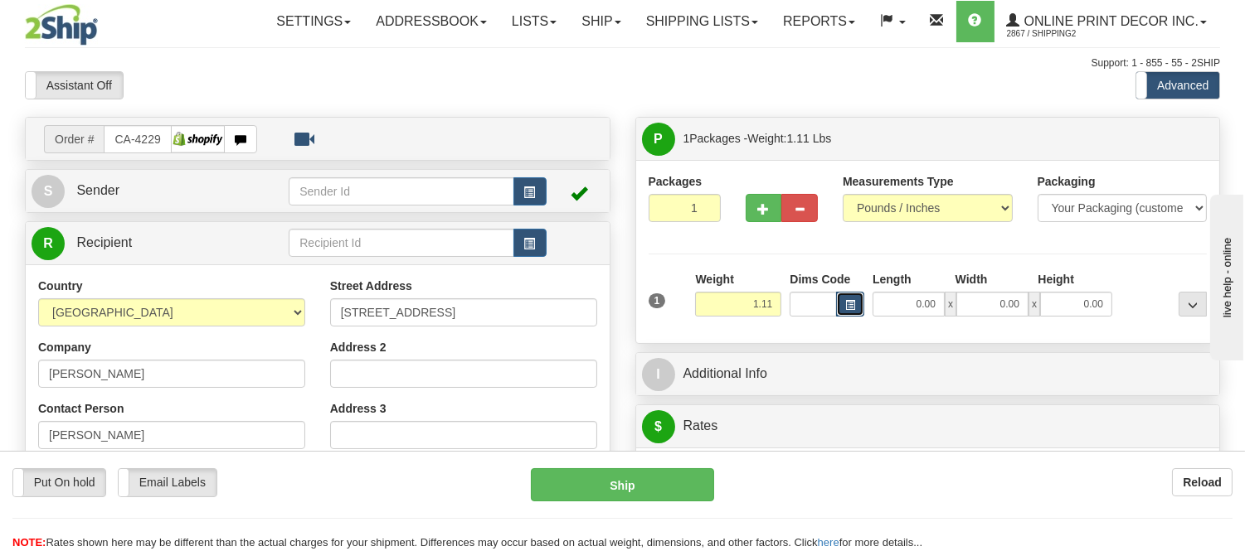
click at [851, 307] on span "button" at bounding box center [850, 305] width 10 height 9
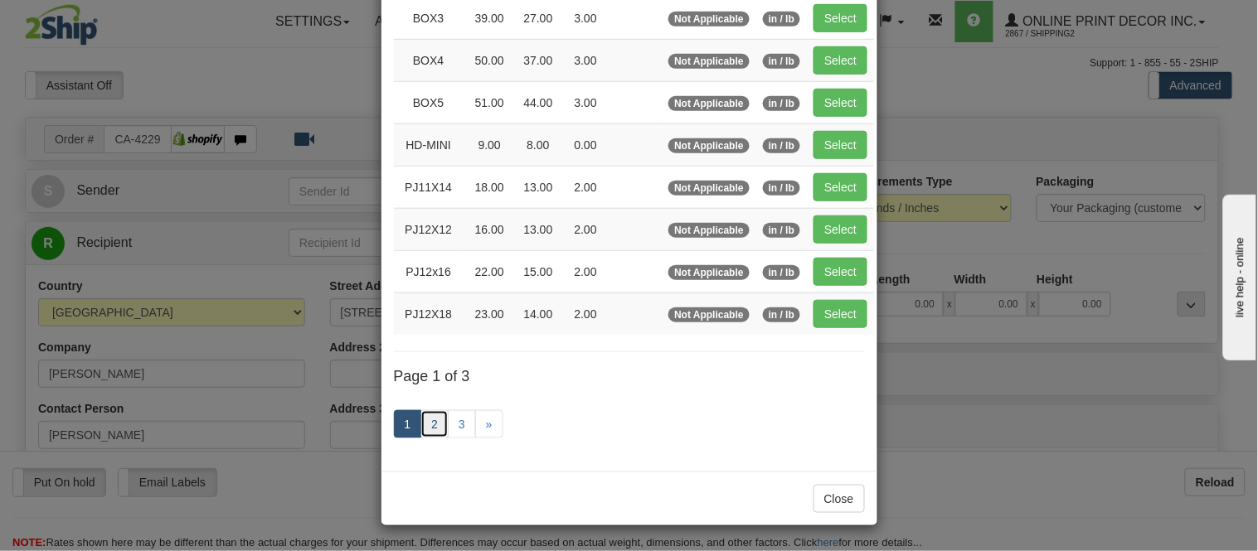
click at [427, 418] on link "2" at bounding box center [434, 425] width 28 height 28
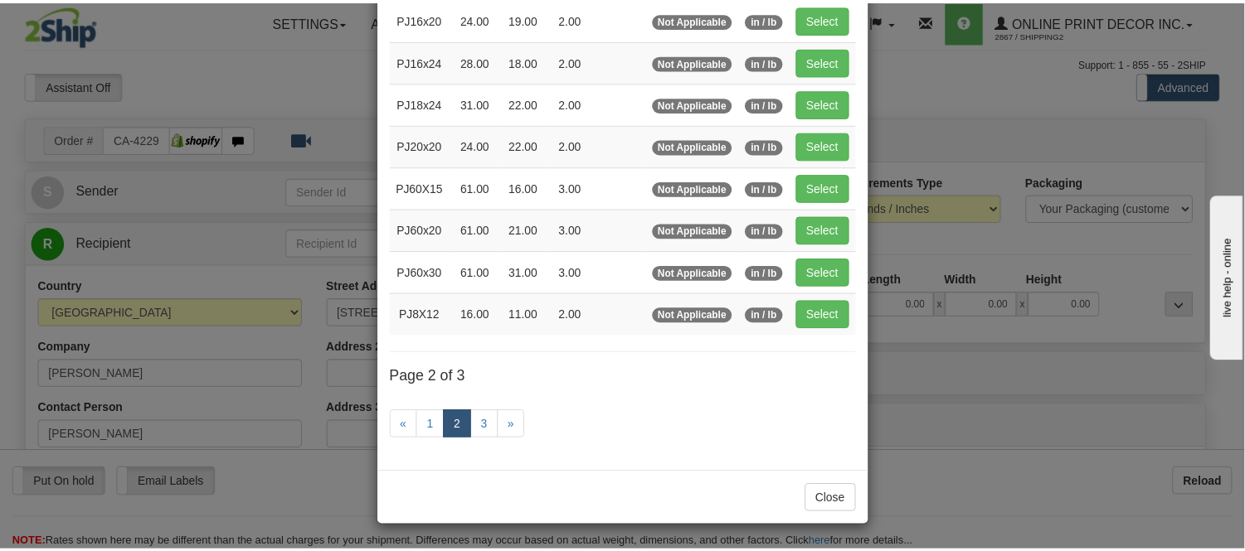
scroll to position [270, 0]
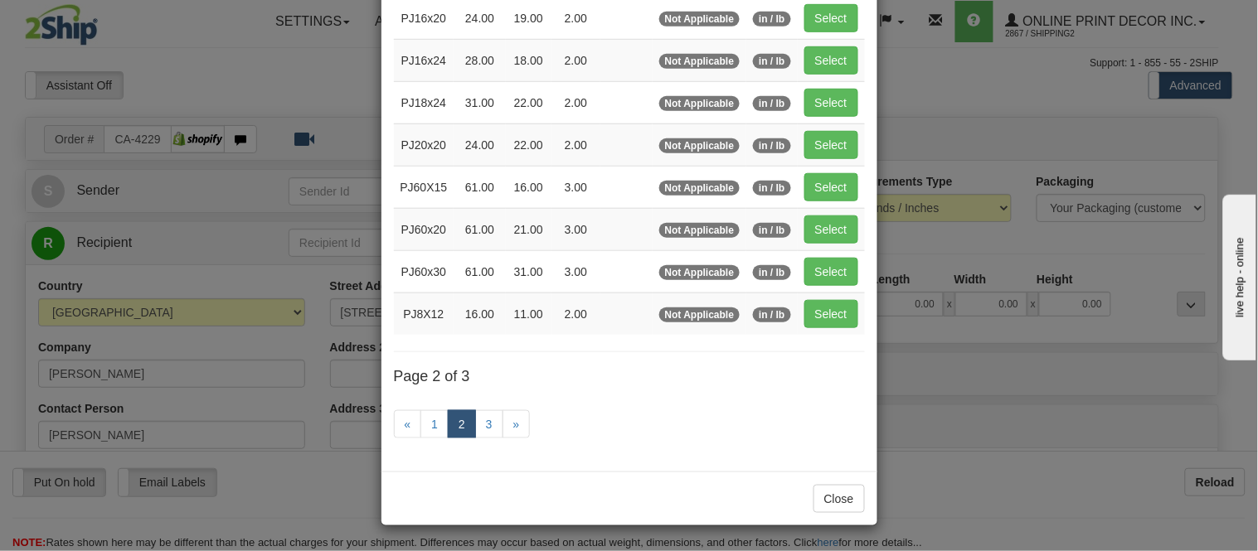
click at [855, 142] on td "Select" at bounding box center [831, 145] width 67 height 42
click at [825, 142] on button "Select" at bounding box center [831, 145] width 54 height 28
type input "PJ20x20"
type input "24.00"
type input "22.00"
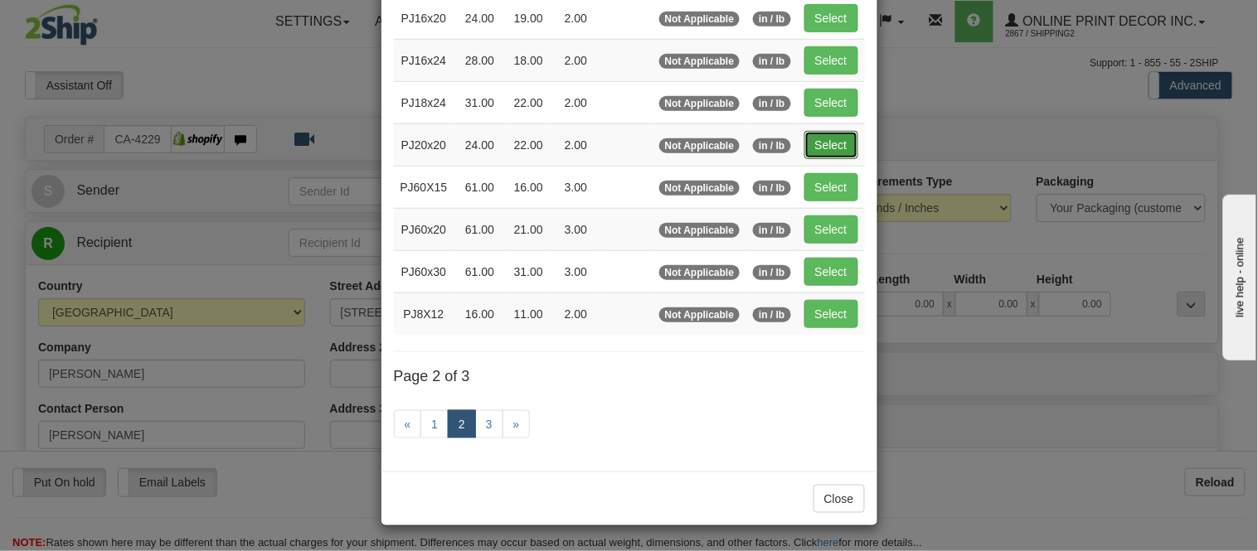
type input "2.00"
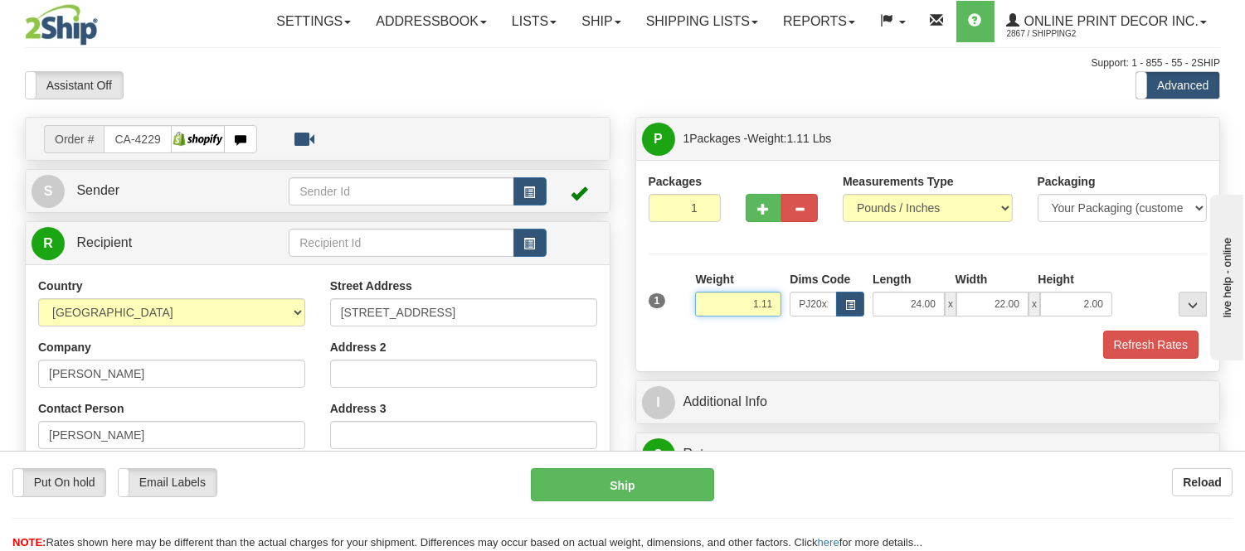
drag, startPoint x: 777, startPoint y: 309, endPoint x: 726, endPoint y: 301, distance: 51.1
click at [726, 301] on input "1.11" at bounding box center [738, 304] width 86 height 25
type input "1.98"
click at [1121, 352] on button "Refresh Rates" at bounding box center [1150, 345] width 95 height 28
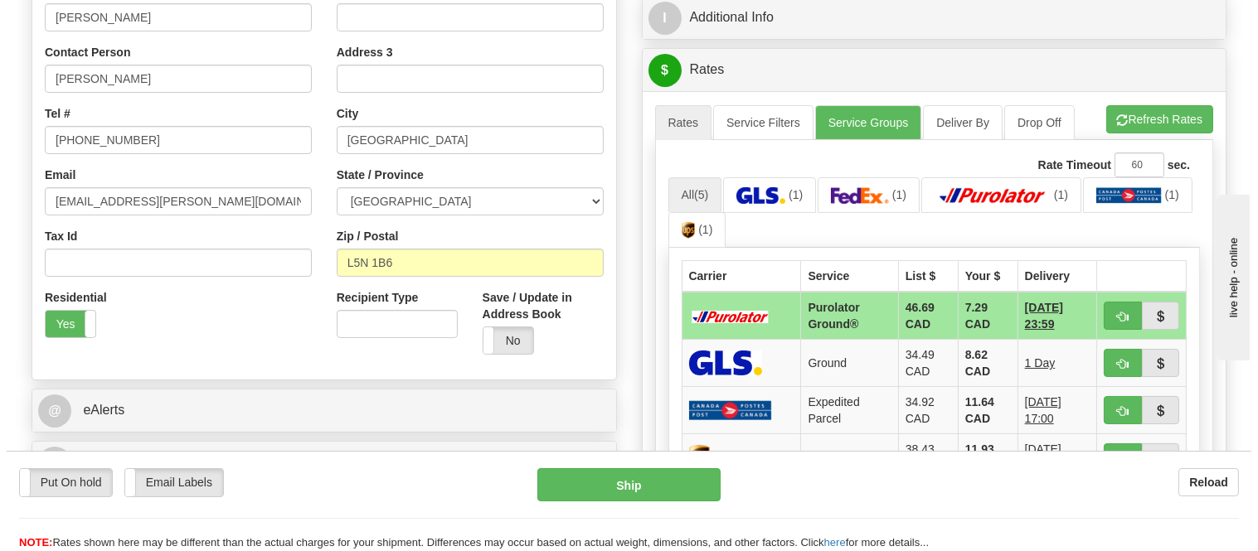
scroll to position [368, 0]
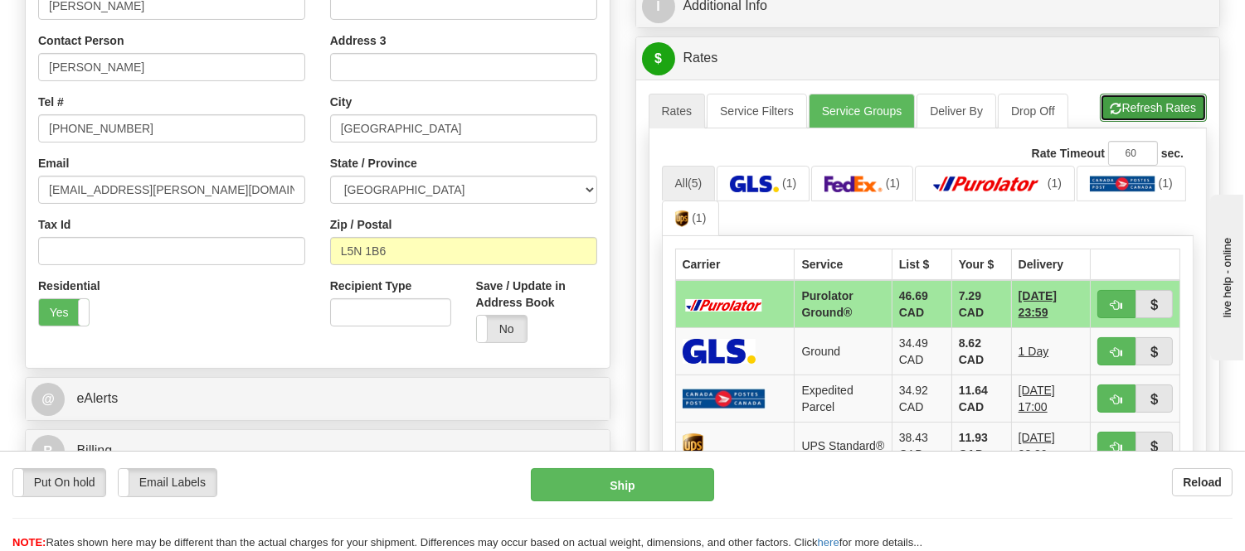
click at [1170, 100] on button "Refresh Rates" at bounding box center [1153, 108] width 107 height 28
click at [1117, 299] on button "button" at bounding box center [1116, 304] width 38 height 28
type input "260"
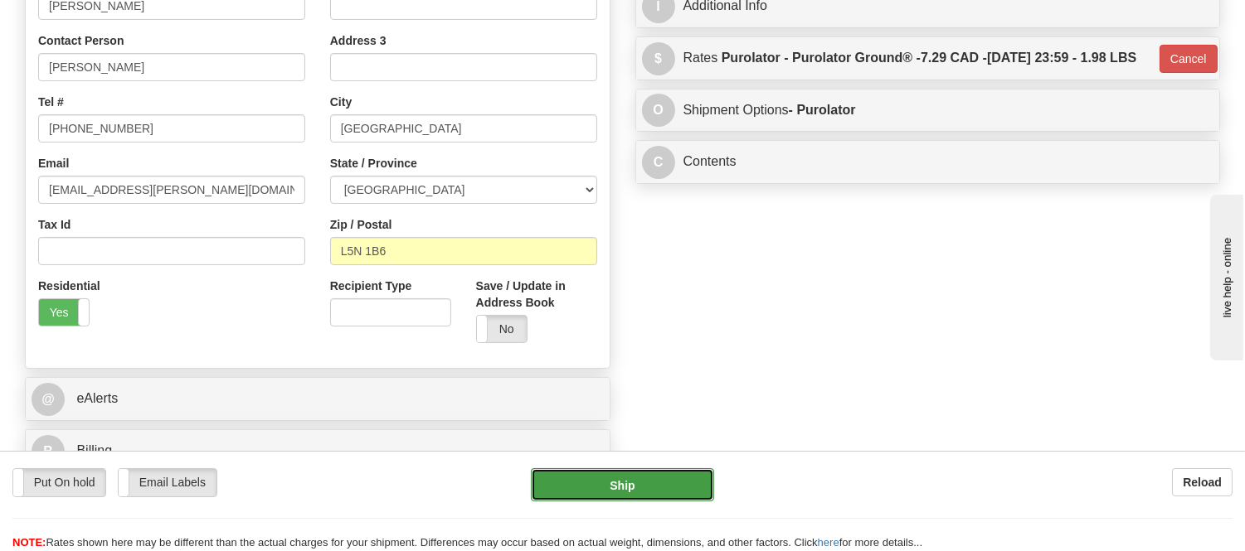
click at [686, 492] on button "Ship" at bounding box center [622, 485] width 182 height 33
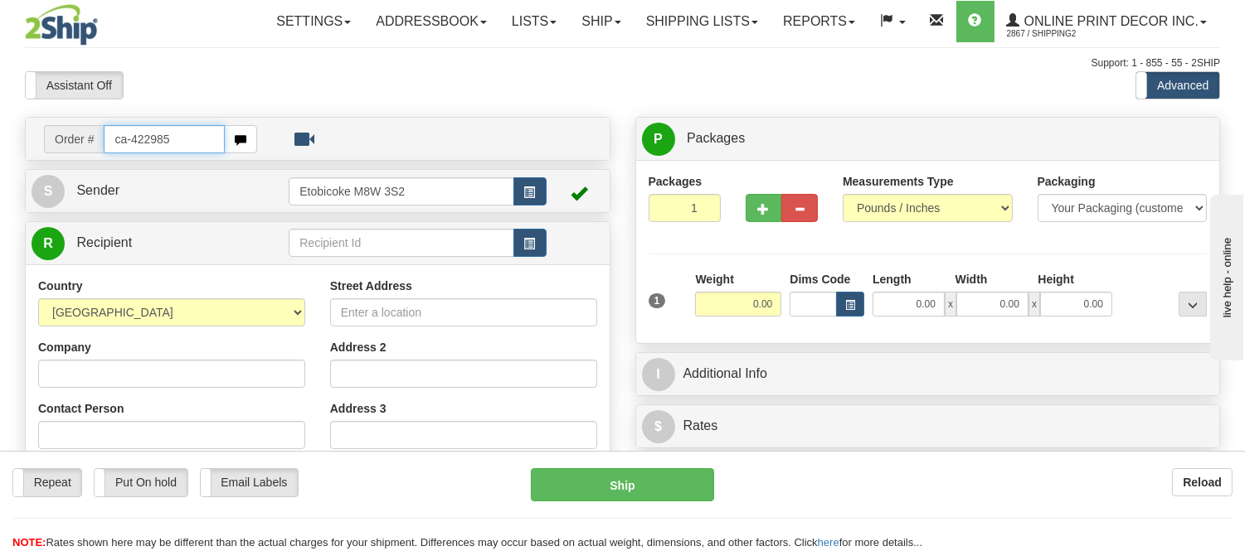
type input "ca-422985"
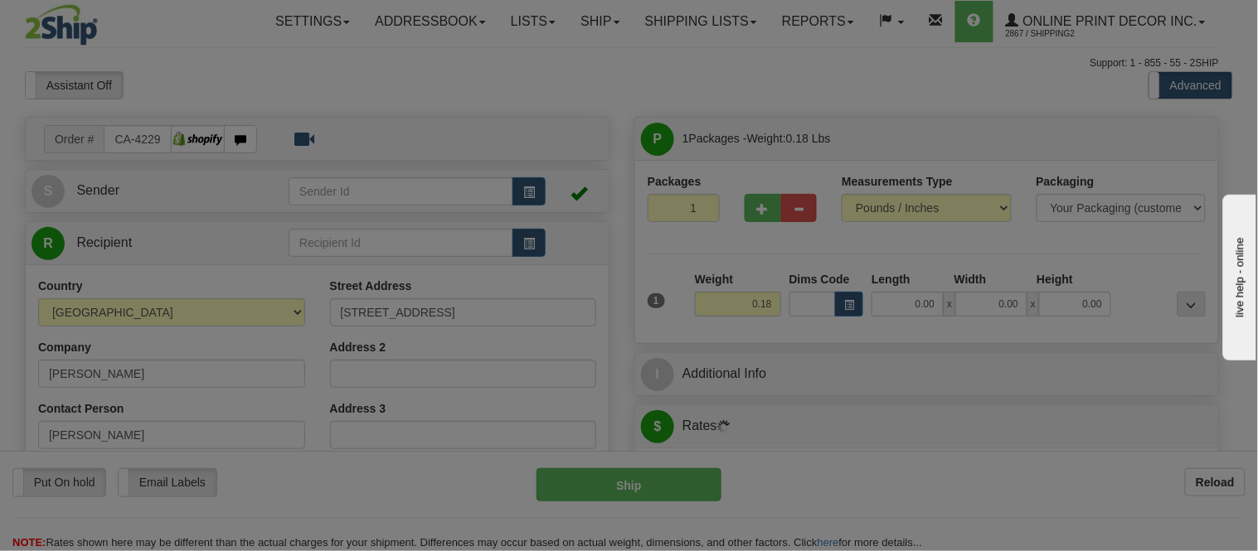
type input "RICHMOND HILL"
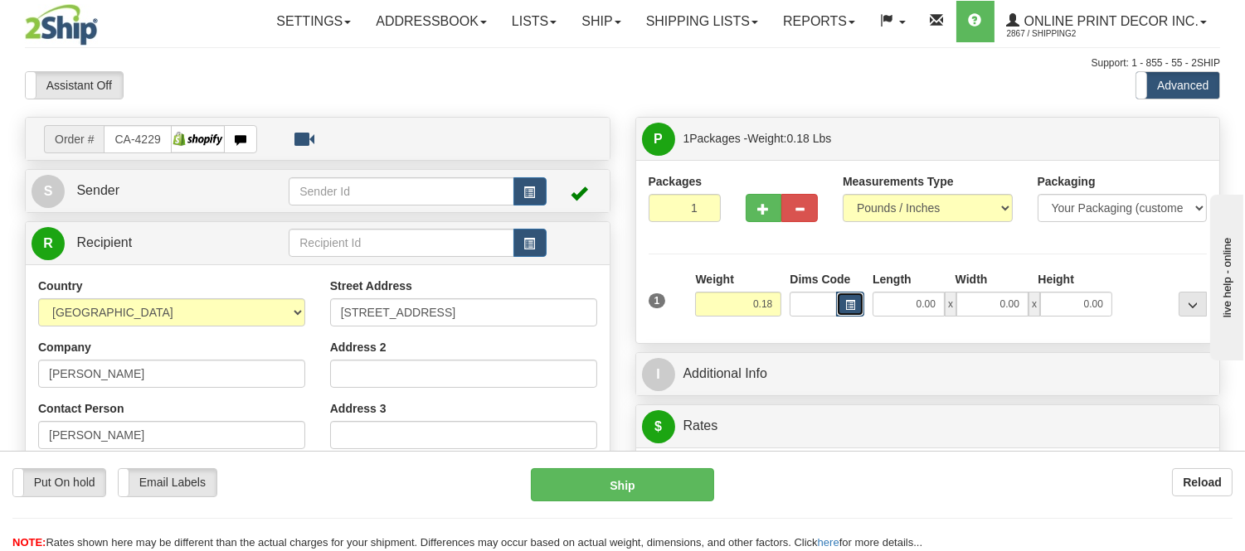
click at [858, 310] on button "button" at bounding box center [850, 304] width 28 height 25
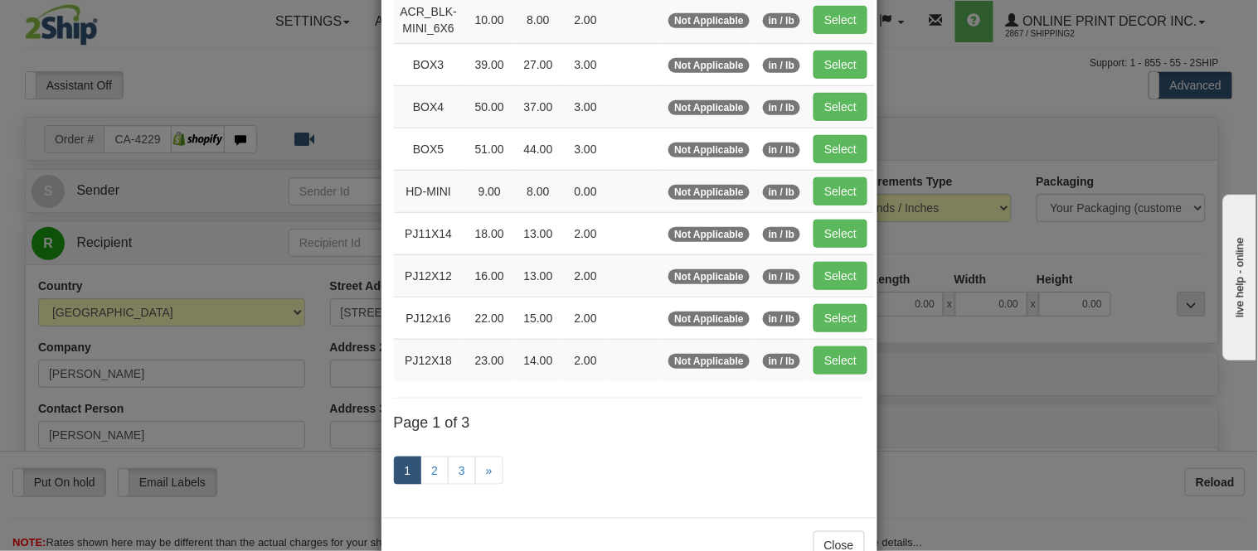
scroll to position [276, 0]
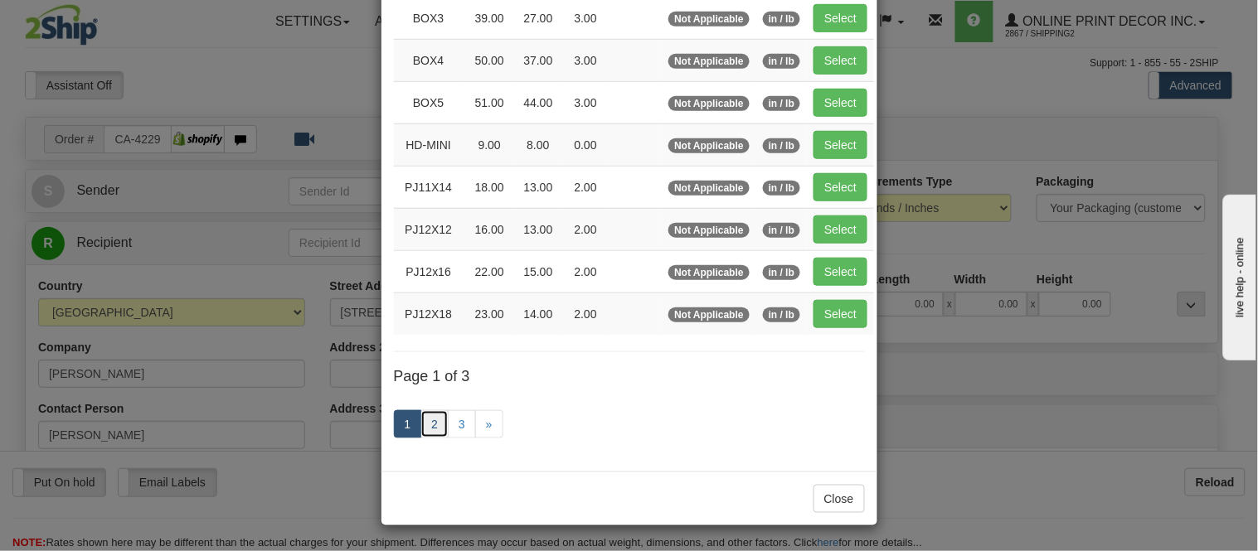
click at [420, 426] on link "2" at bounding box center [434, 425] width 28 height 28
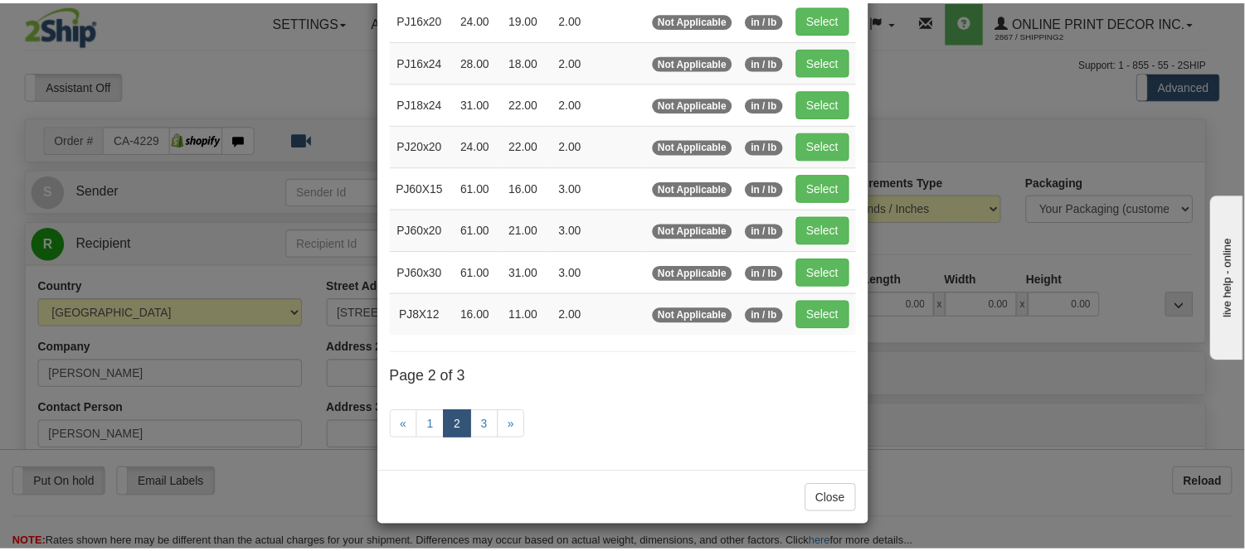
scroll to position [270, 0]
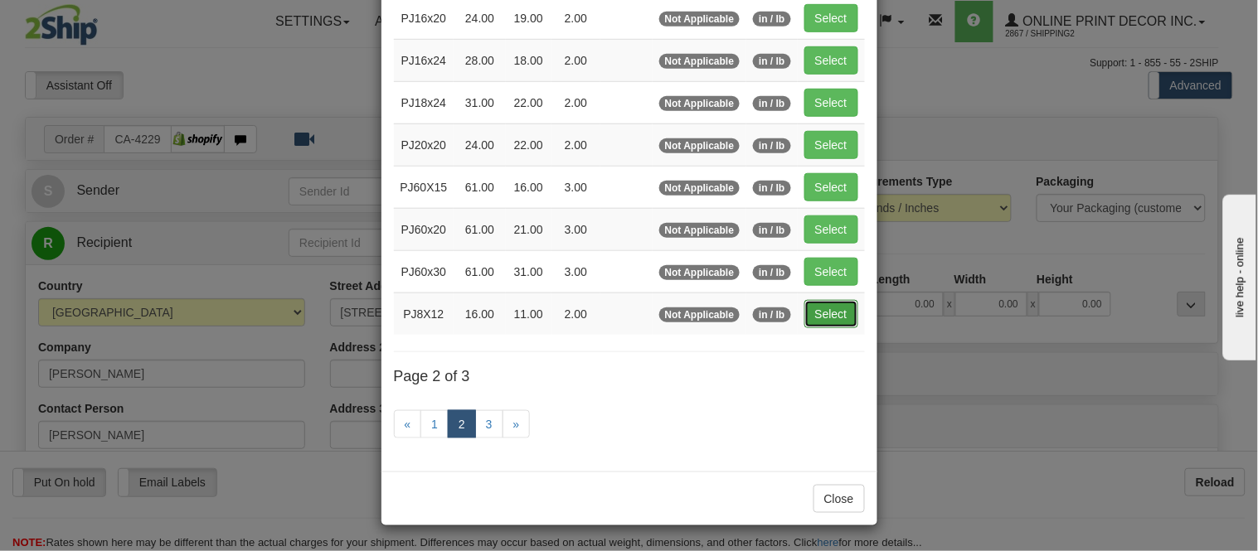
click at [819, 304] on button "Select" at bounding box center [831, 314] width 54 height 28
type input "PJ8X12"
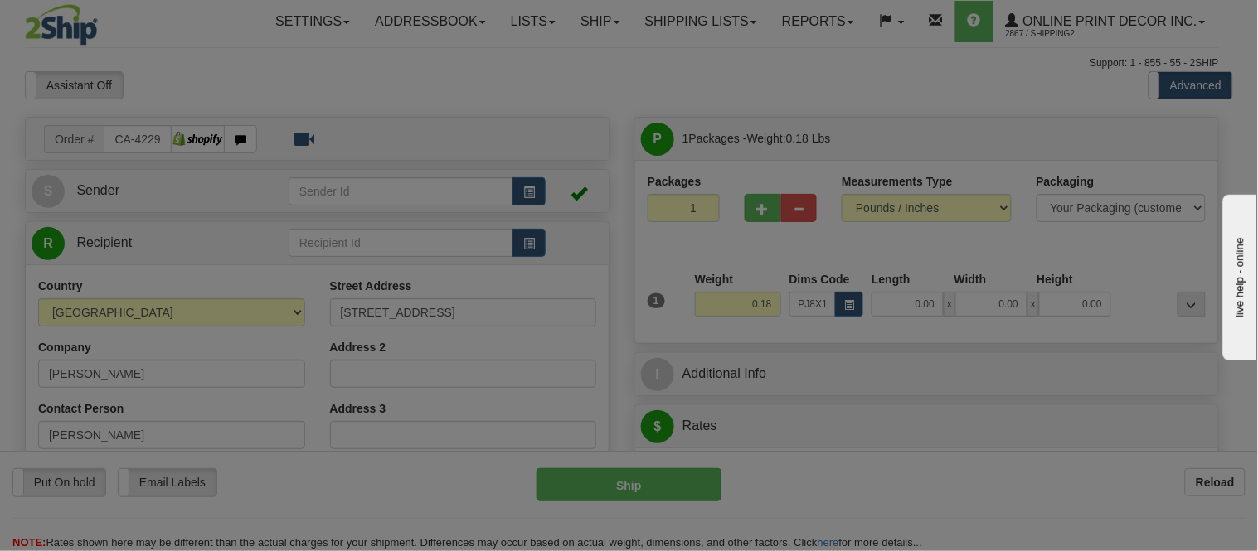
type input "16.00"
type input "11.00"
type input "2.00"
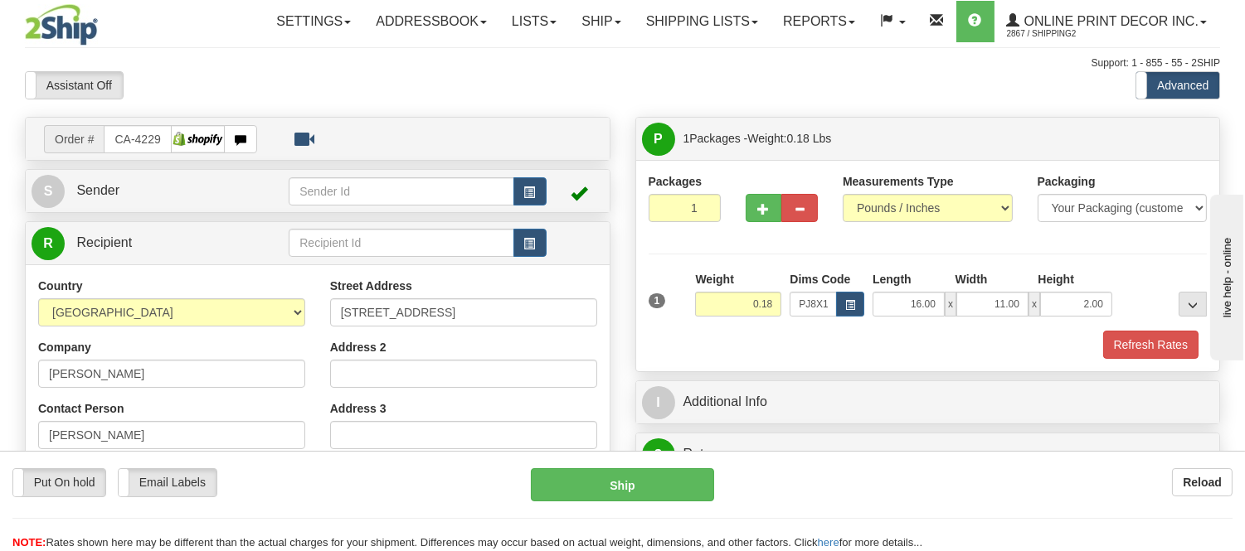
drag, startPoint x: 761, startPoint y: 295, endPoint x: 713, endPoint y: 302, distance: 48.6
click at [713, 302] on div "Weight 0.18" at bounding box center [738, 300] width 95 height 58
click at [770, 275] on div "Weight 0.18" at bounding box center [738, 294] width 86 height 46
drag, startPoint x: 775, startPoint y: 309, endPoint x: 706, endPoint y: 318, distance: 70.3
click at [706, 318] on div "Weight 0.18" at bounding box center [738, 300] width 95 height 58
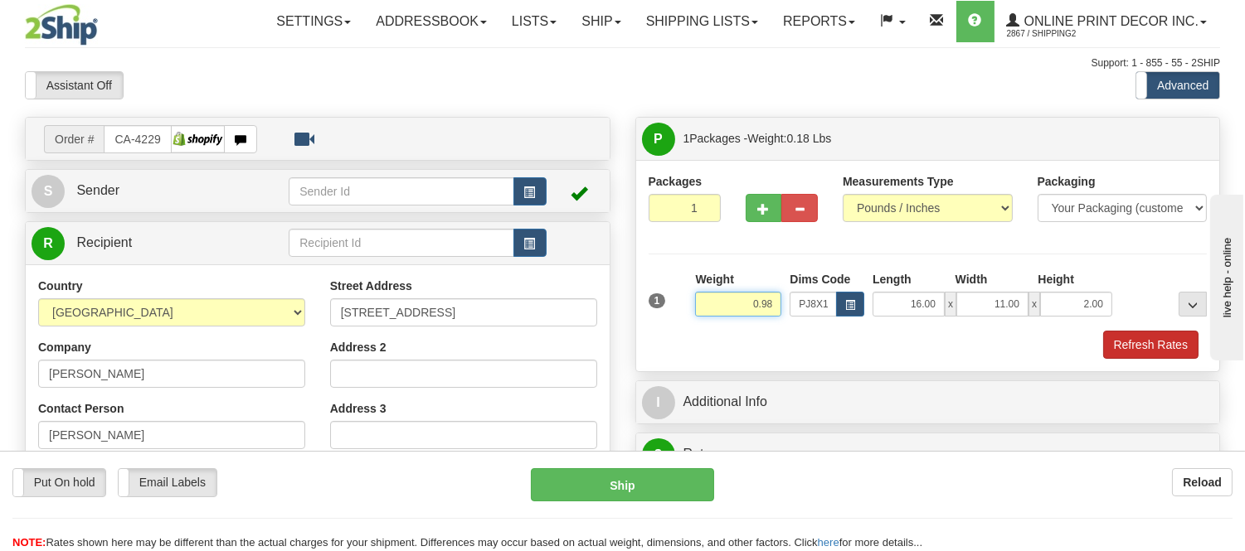
type input "0.98"
click at [1128, 343] on button "Refresh Rates" at bounding box center [1150, 345] width 95 height 28
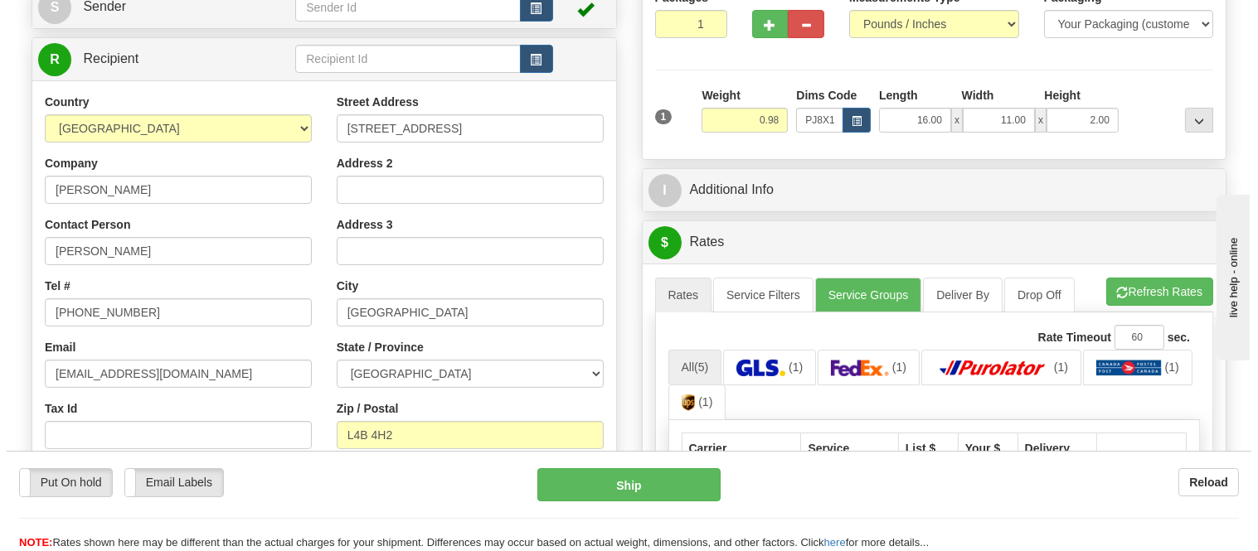
scroll to position [276, 0]
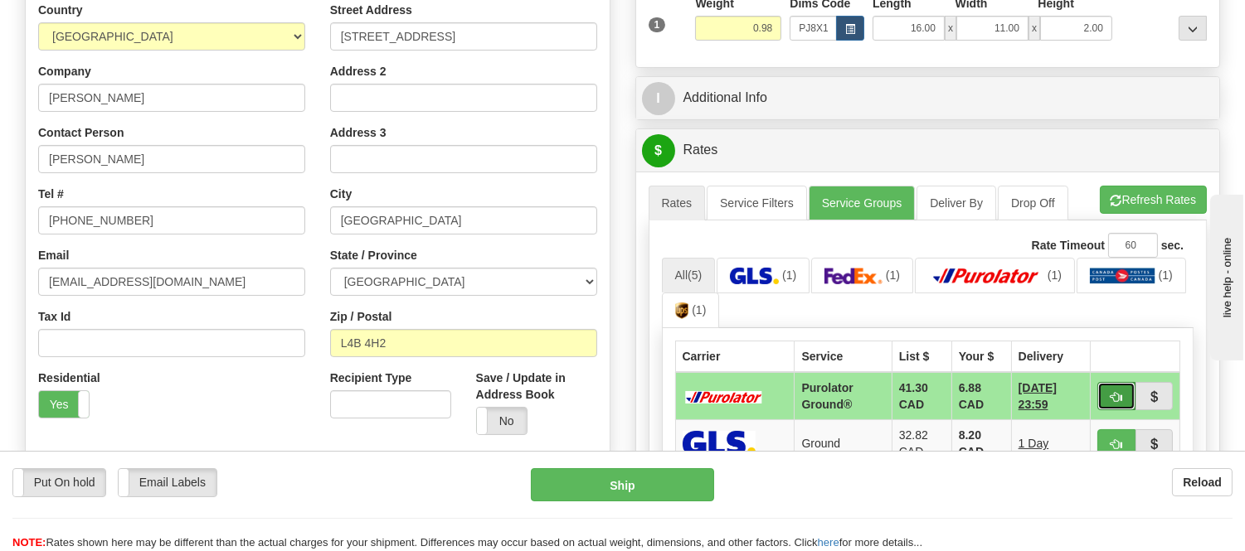
click at [1124, 402] on button "button" at bounding box center [1116, 396] width 38 height 28
type input "260"
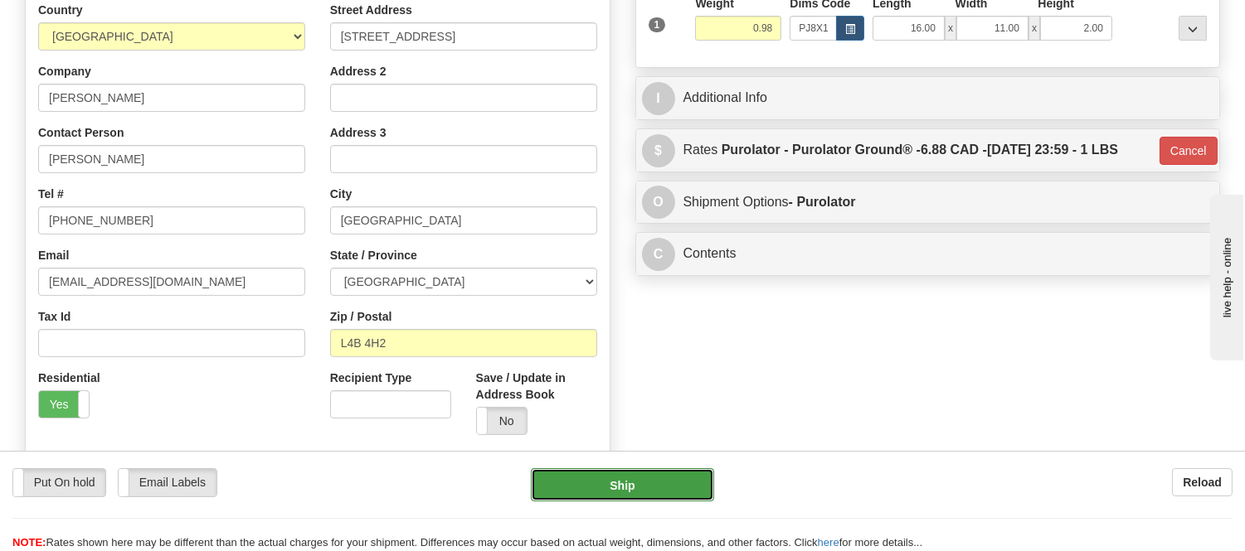
click at [656, 476] on button "Ship" at bounding box center [622, 485] width 182 height 33
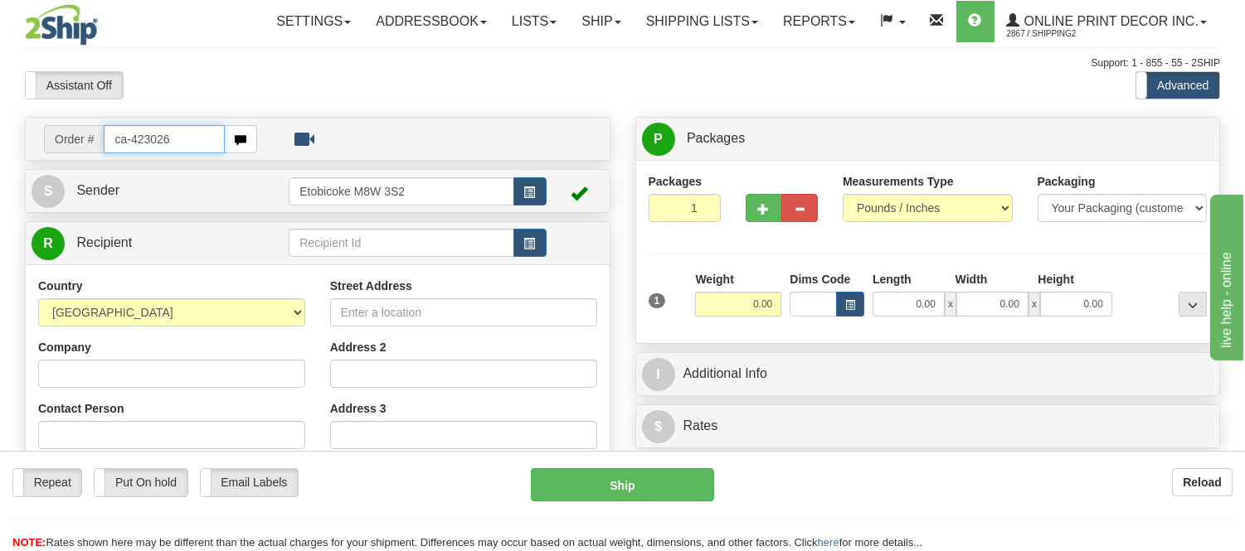
type input "ca-423026"
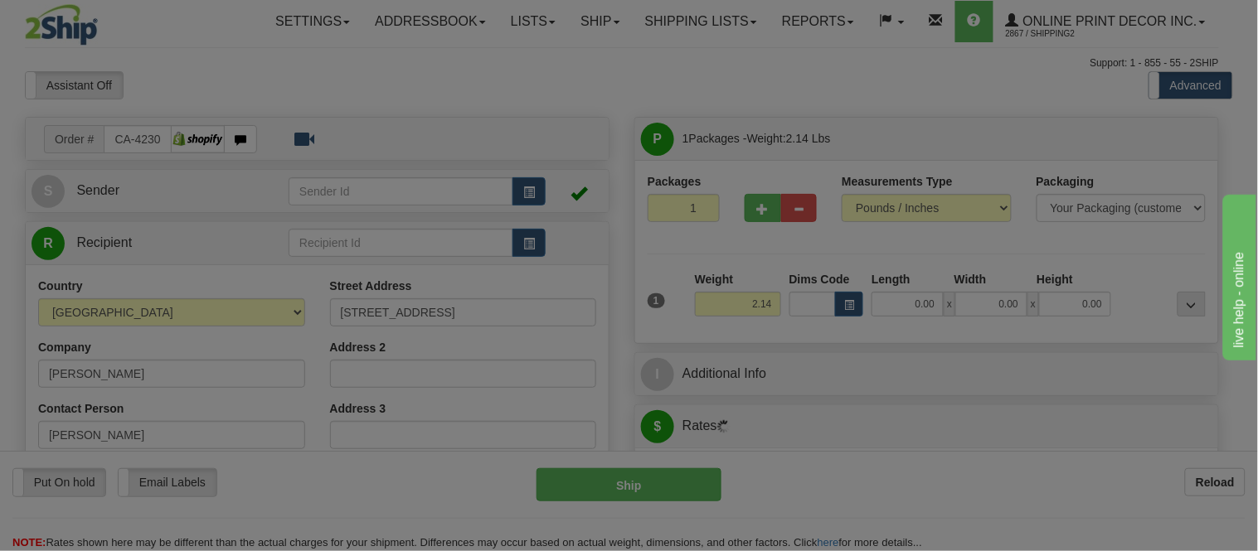
type input "[GEOGRAPHIC_DATA]"
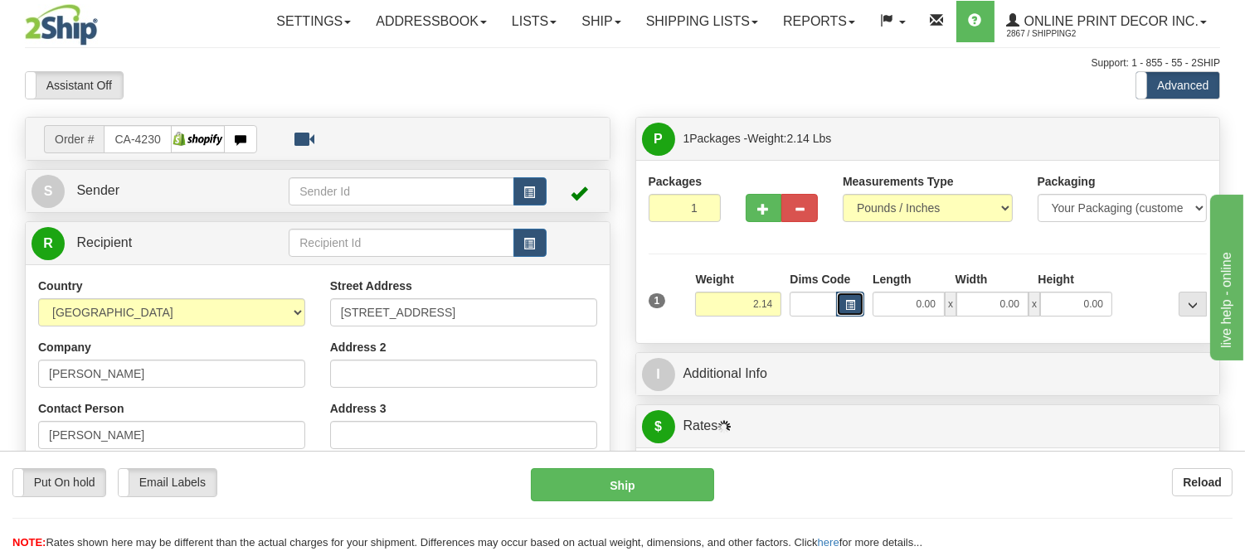
click at [849, 309] on span "button" at bounding box center [850, 305] width 10 height 9
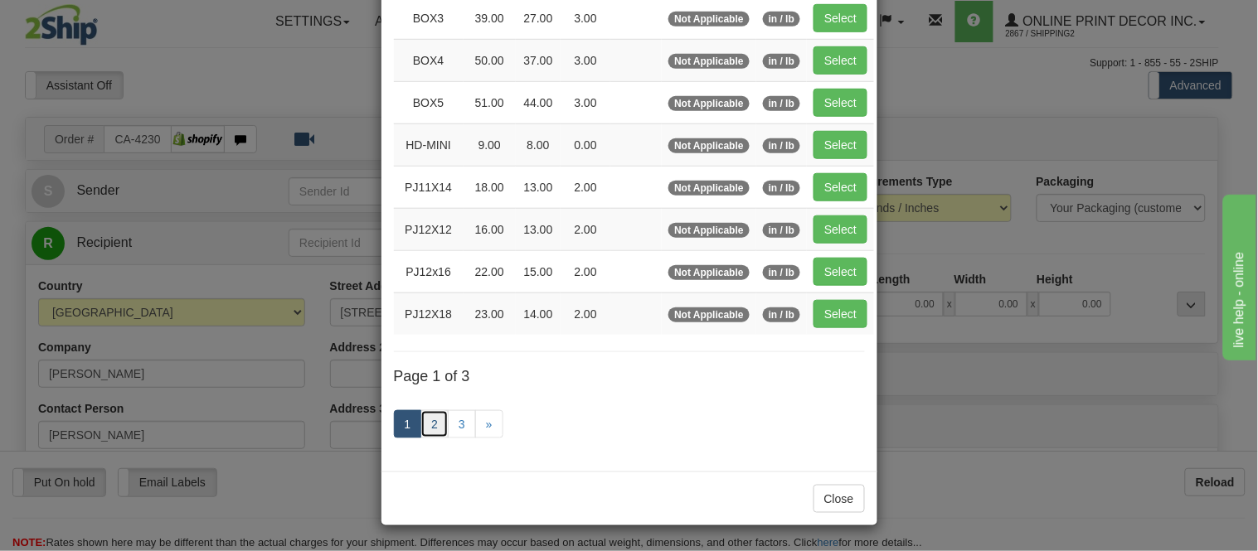
click at [432, 421] on link "2" at bounding box center [434, 425] width 28 height 28
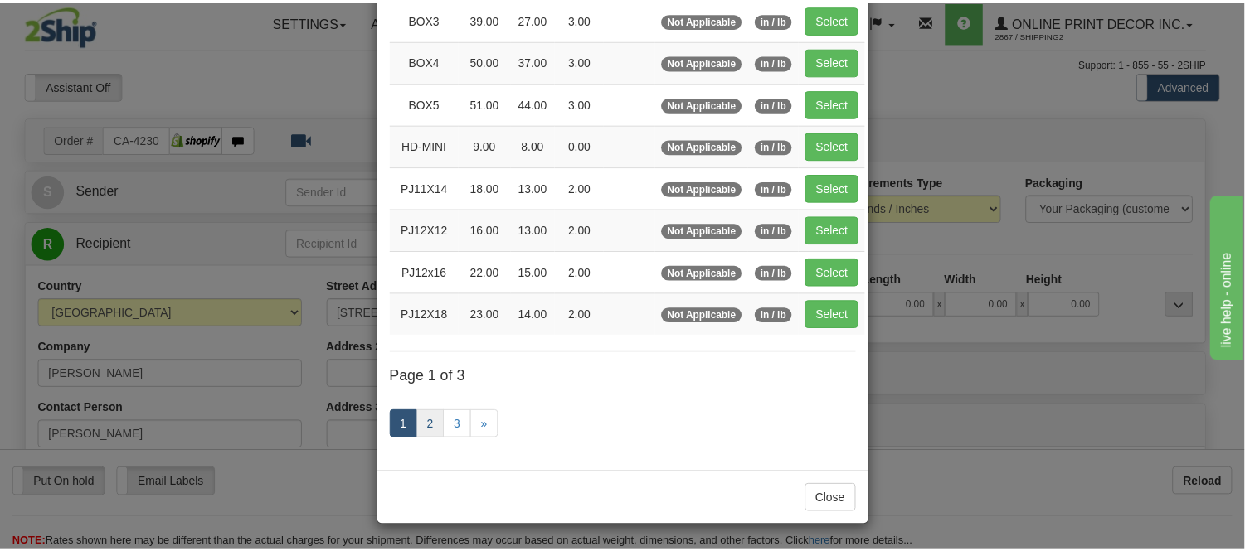
scroll to position [270, 0]
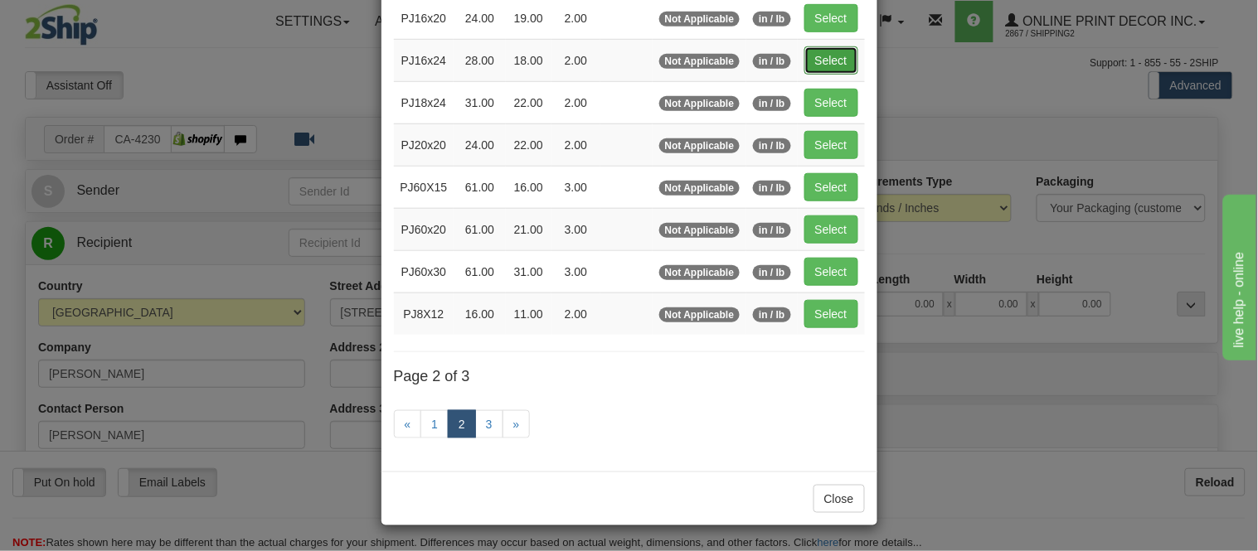
click at [804, 53] on button "Select" at bounding box center [831, 60] width 54 height 28
type input "PJ16x24"
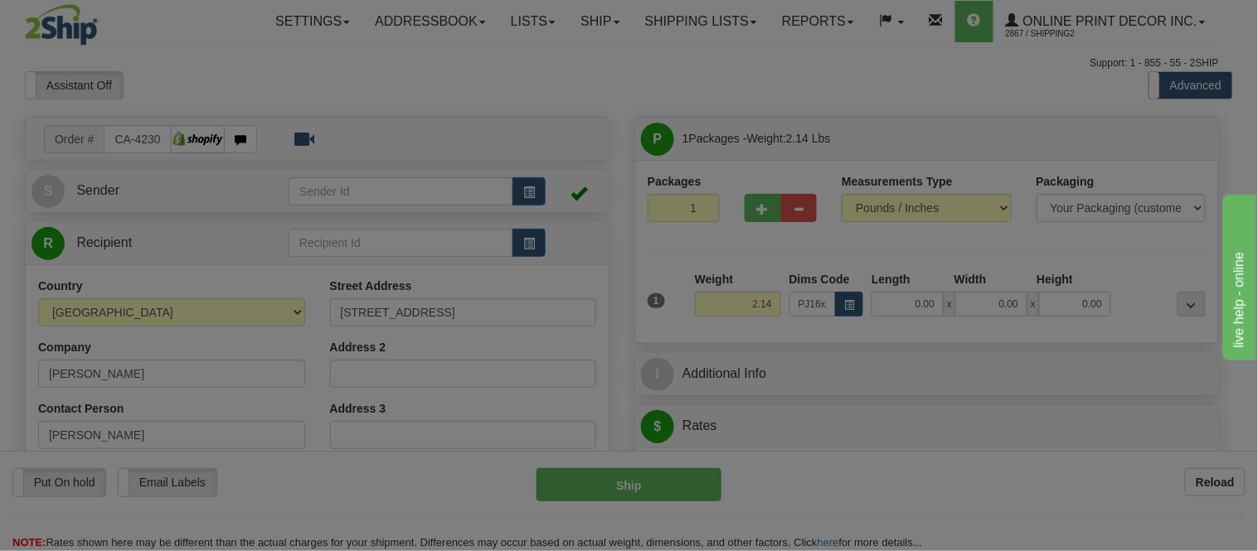
type input "28.00"
type input "18.00"
type input "2.00"
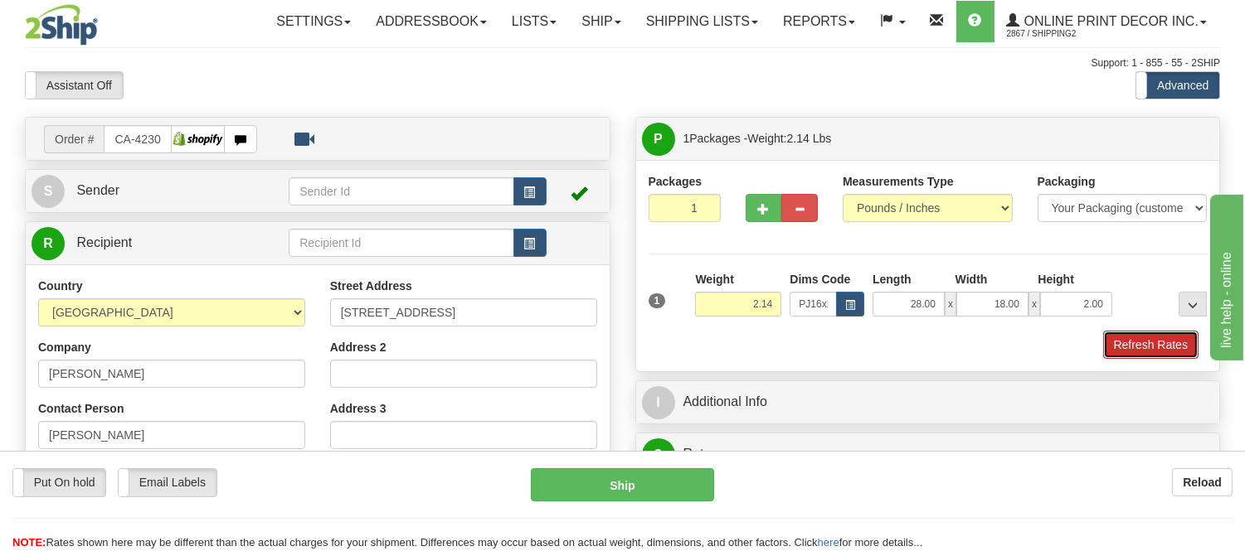
click at [1111, 348] on button "Refresh Rates" at bounding box center [1150, 345] width 95 height 28
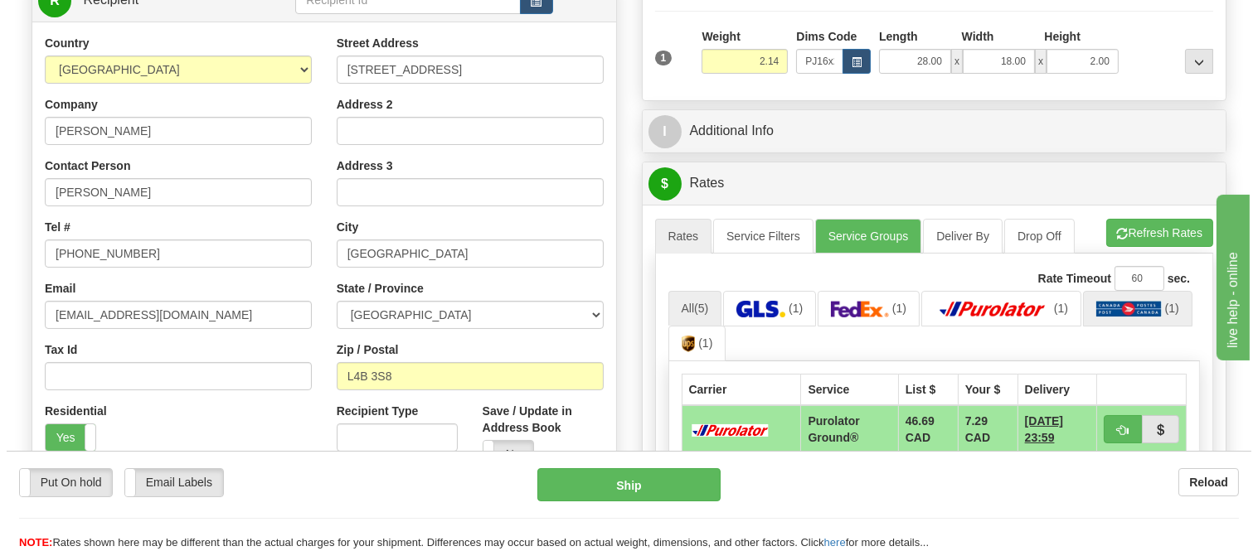
scroll to position [276, 0]
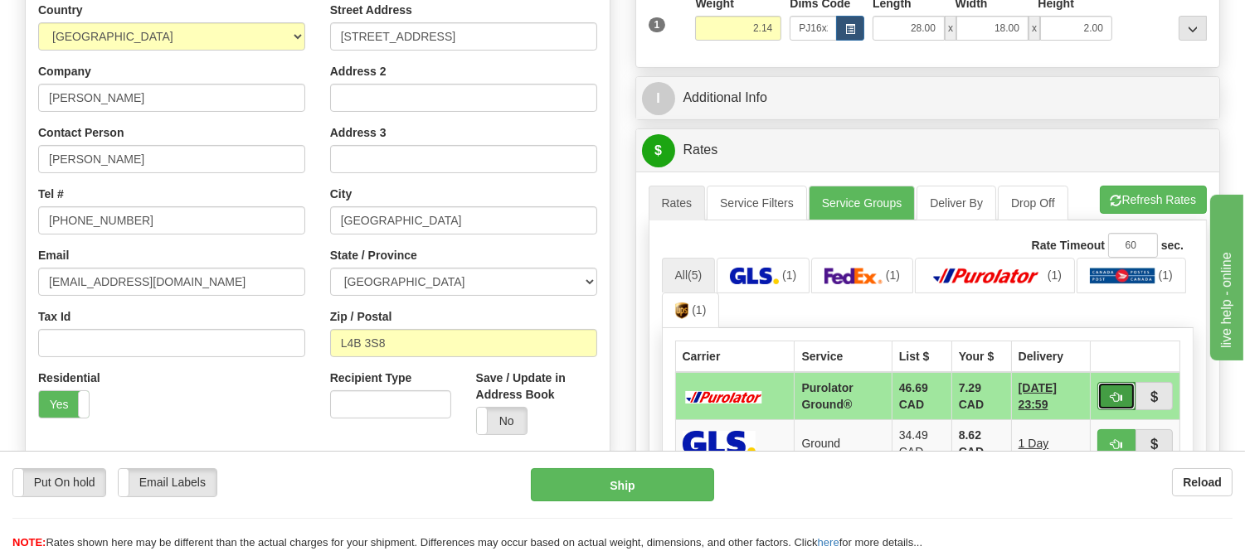
click at [1111, 392] on span "button" at bounding box center [1116, 397] width 12 height 11
type input "260"
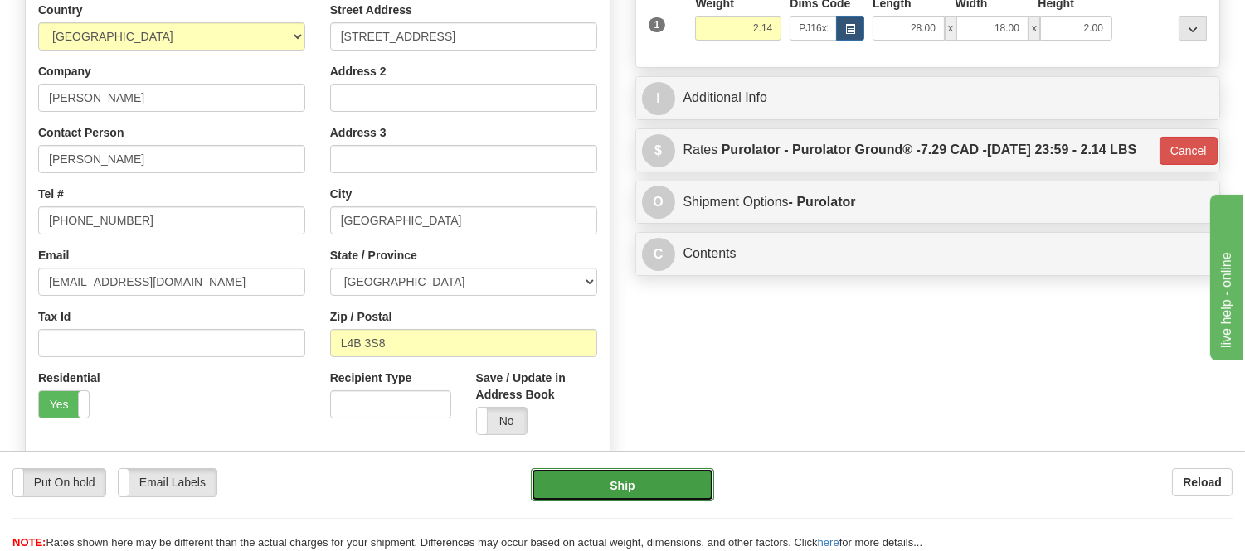
click at [641, 479] on button "Ship" at bounding box center [622, 485] width 182 height 33
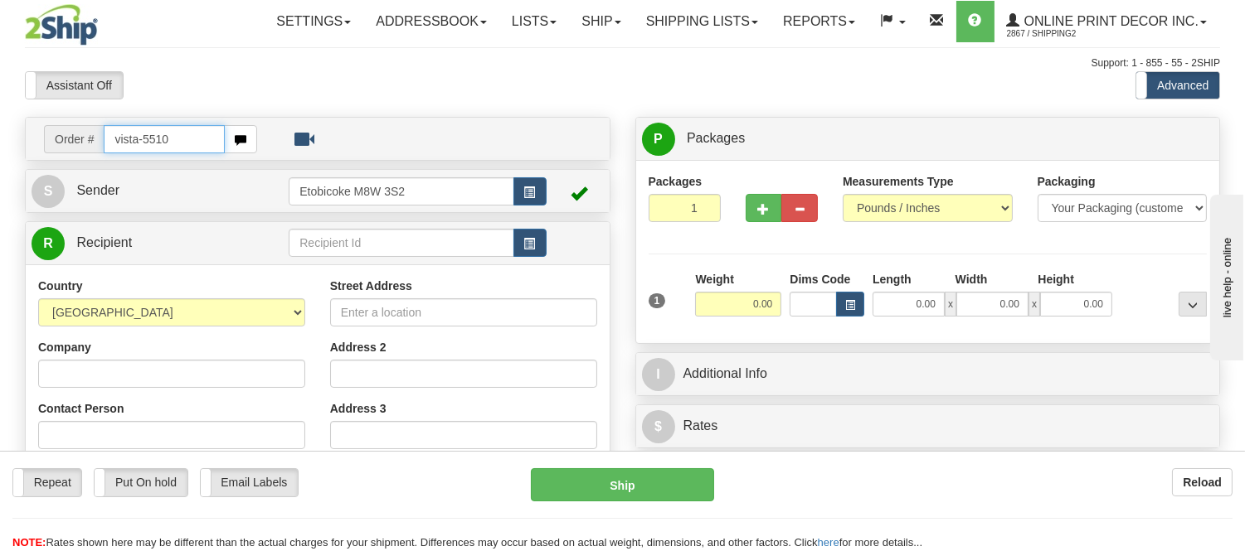
type input "vista-5510"
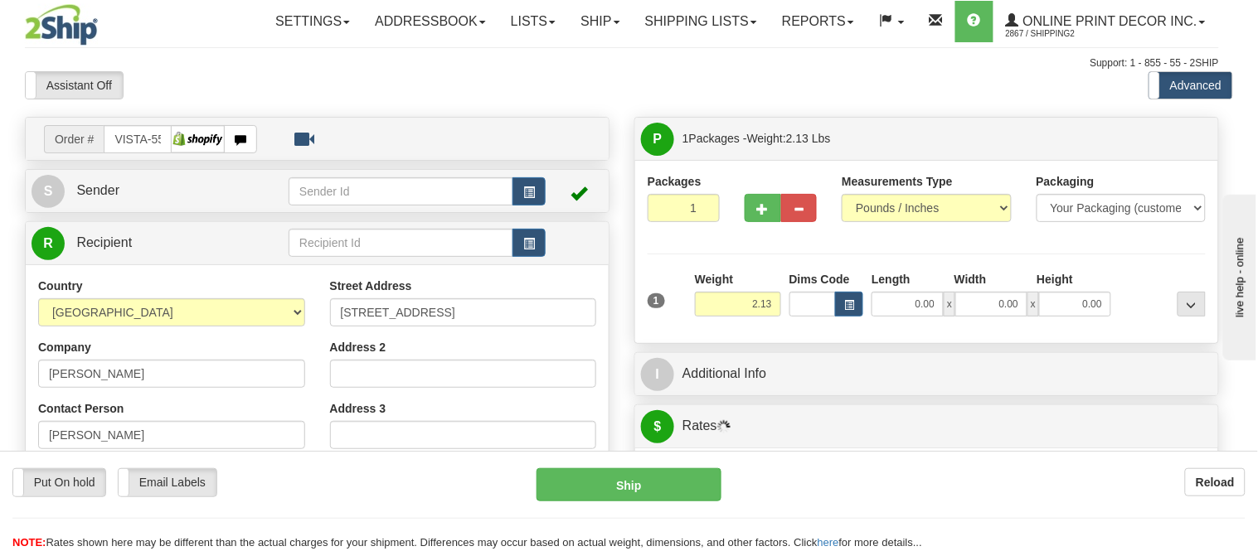
type input "ESQUIMALT"
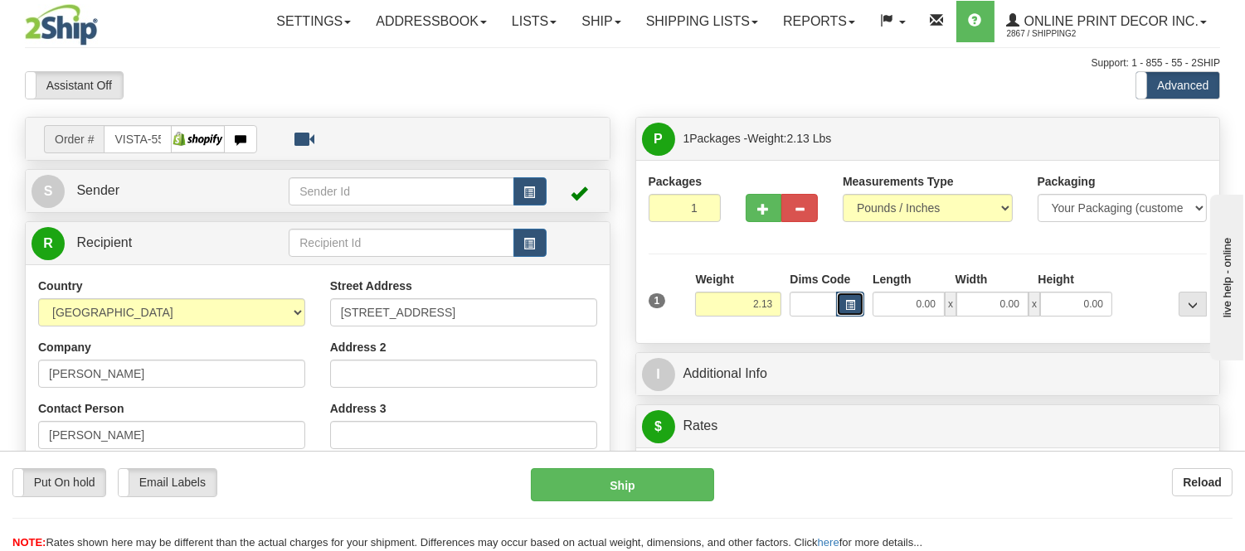
click at [848, 304] on span "button" at bounding box center [850, 305] width 10 height 9
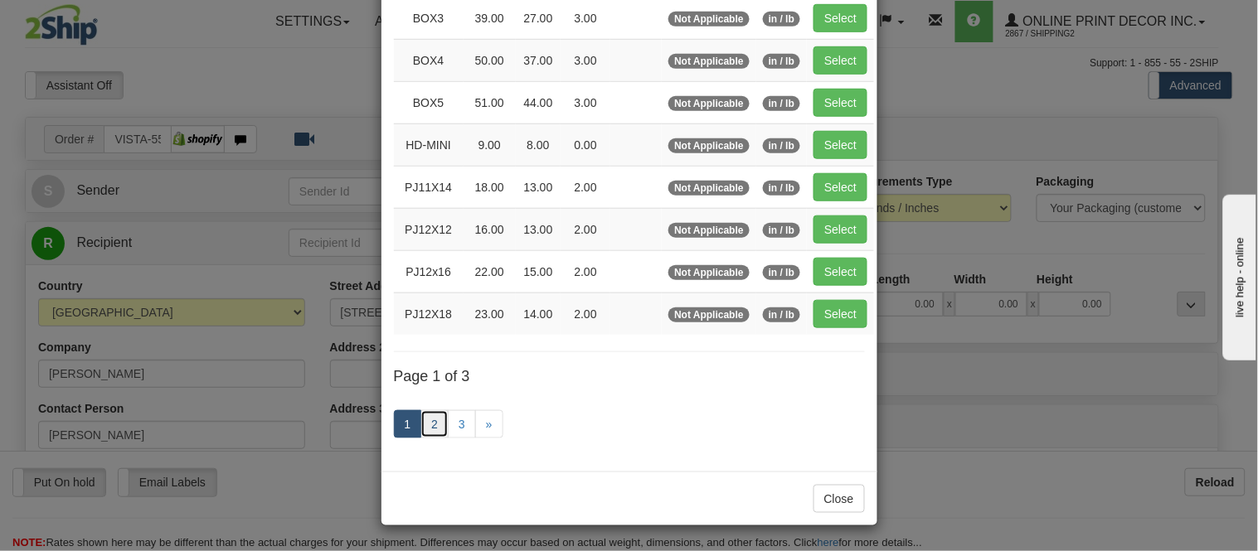
click at [427, 424] on link "2" at bounding box center [434, 425] width 28 height 28
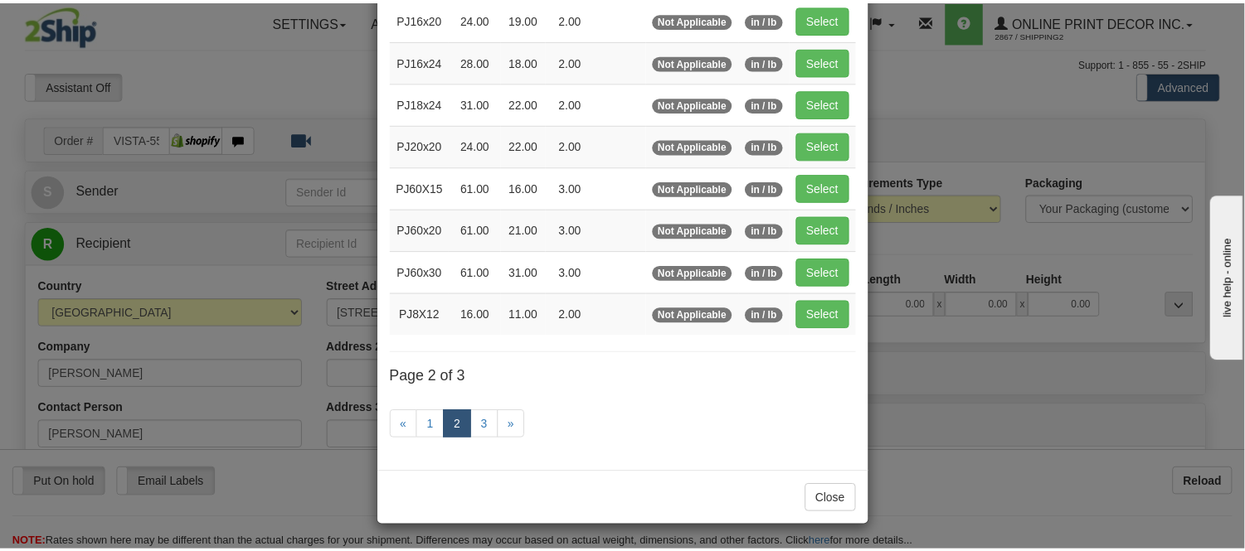
scroll to position [270, 0]
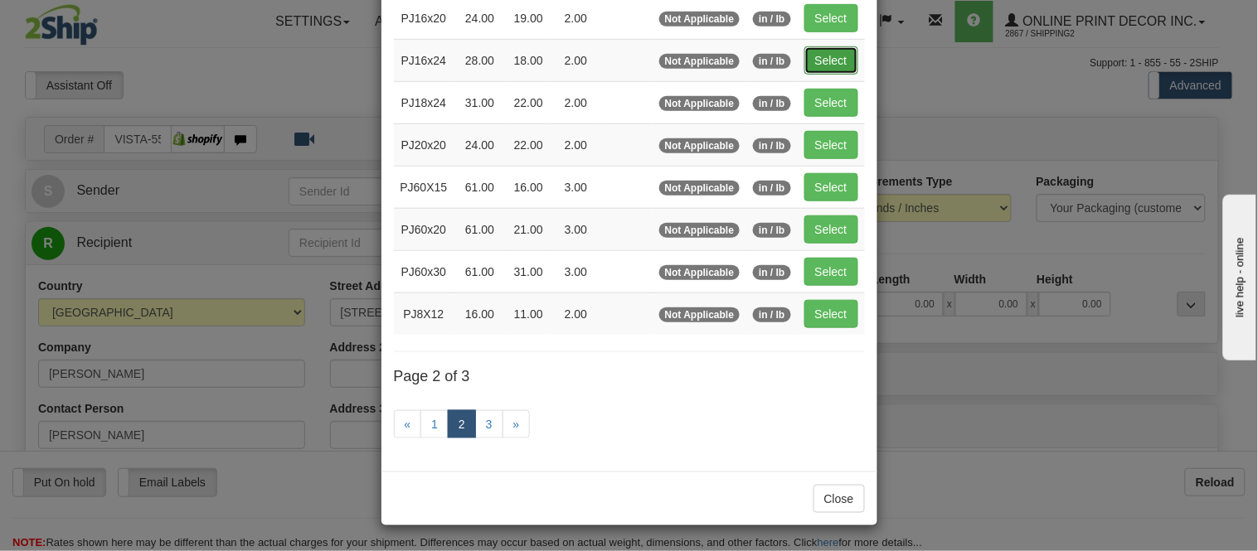
click at [817, 50] on button "Select" at bounding box center [831, 60] width 54 height 28
type input "PJ16x24"
type input "28.00"
type input "18.00"
type input "2.00"
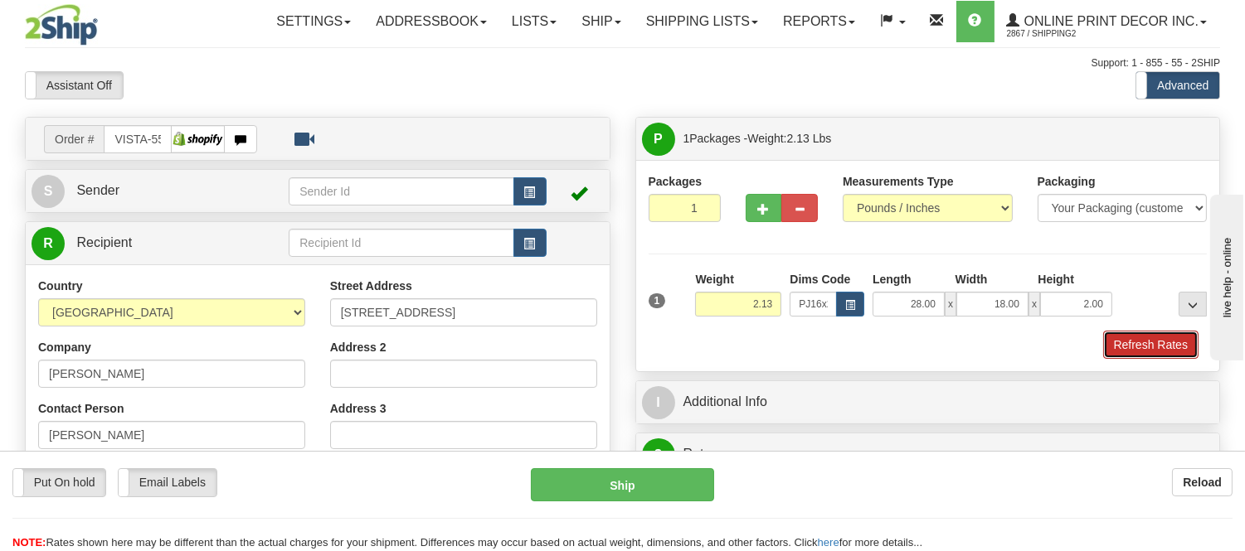
click at [1150, 343] on button "Refresh Rates" at bounding box center [1150, 345] width 95 height 28
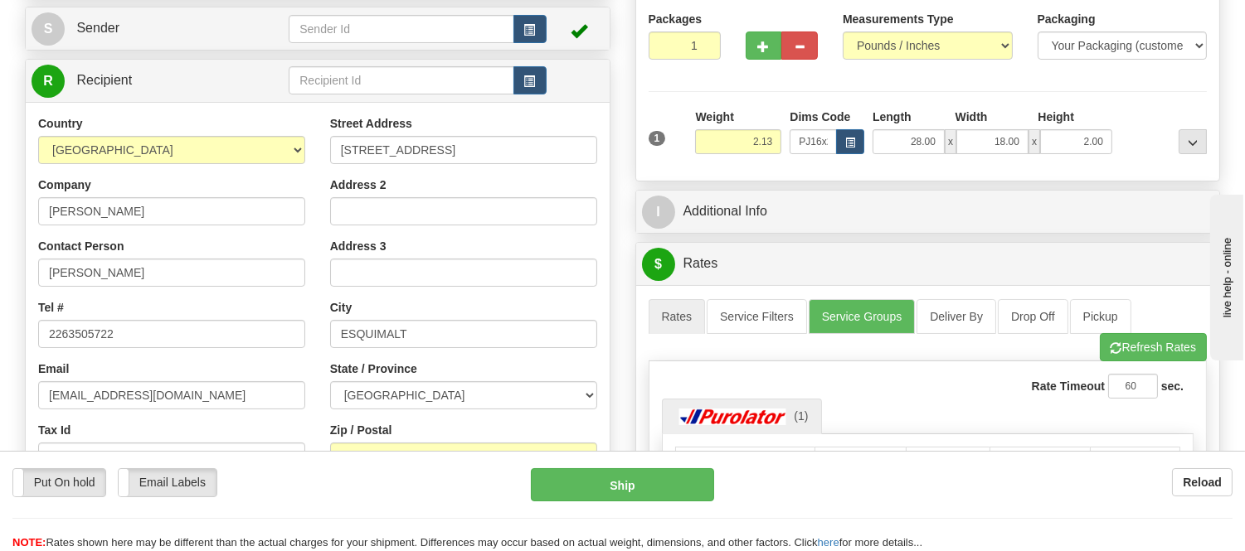
scroll to position [0, 0]
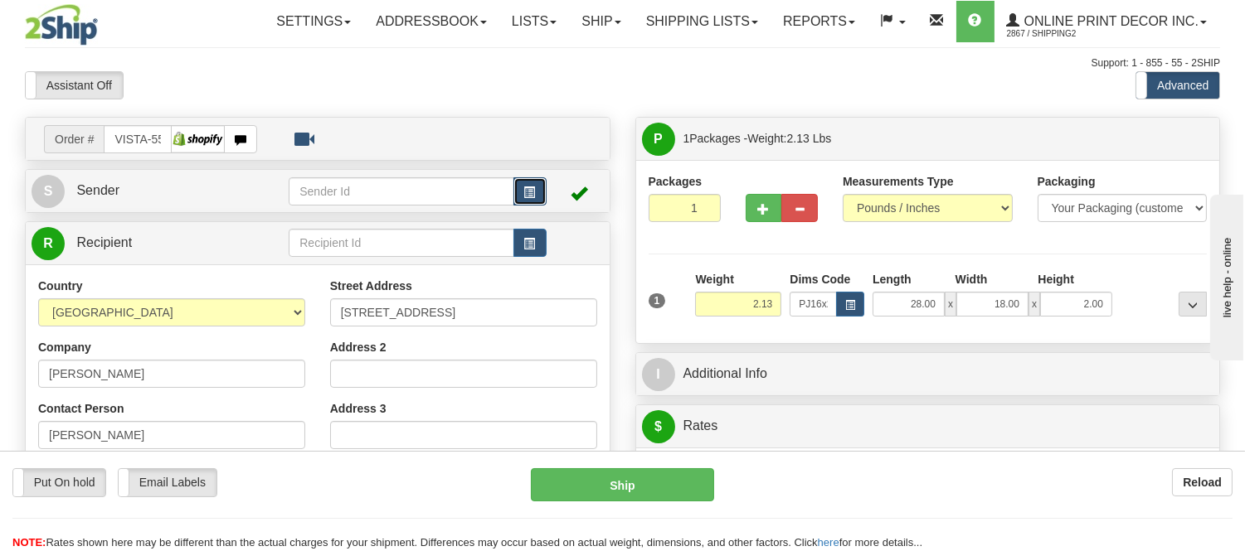
click at [545, 192] on button "button" at bounding box center [529, 191] width 33 height 28
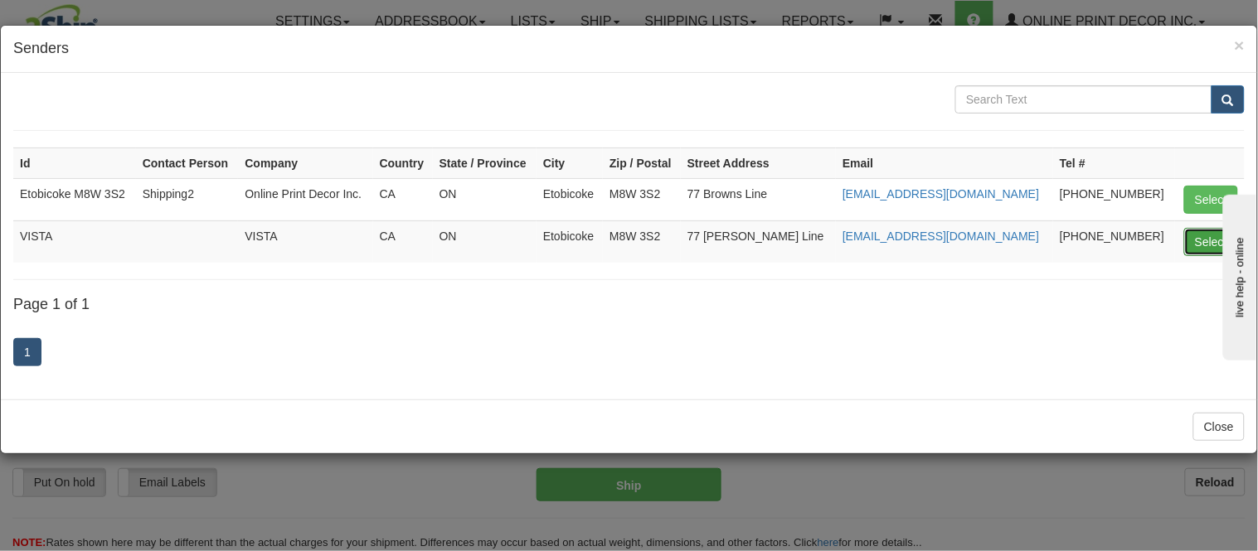
click at [1203, 250] on button "Select" at bounding box center [1211, 242] width 54 height 28
type input "VISTA"
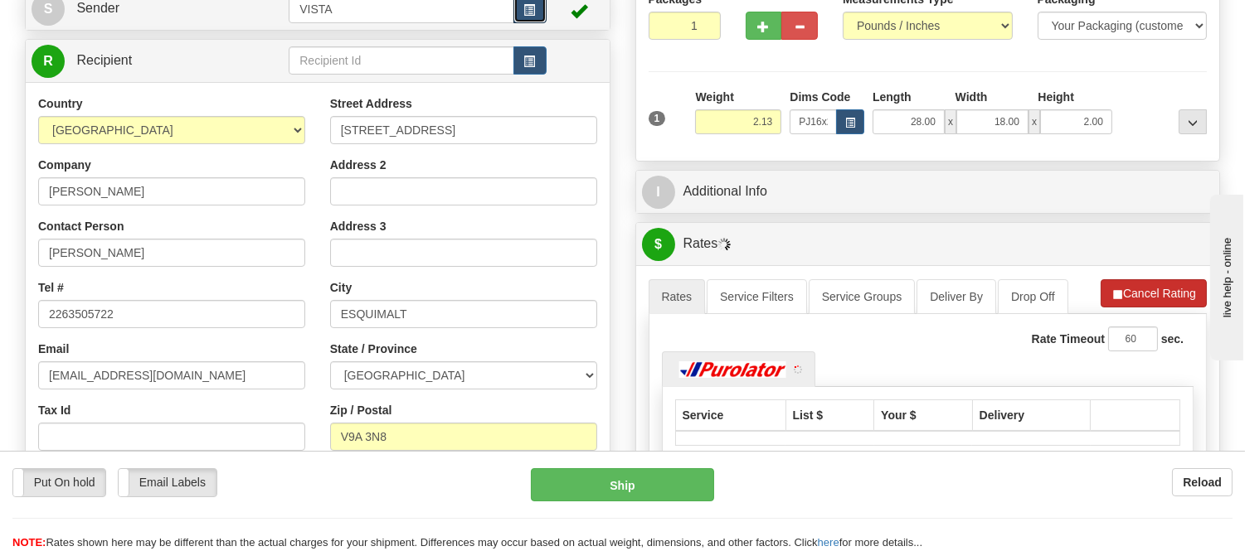
scroll to position [184, 0]
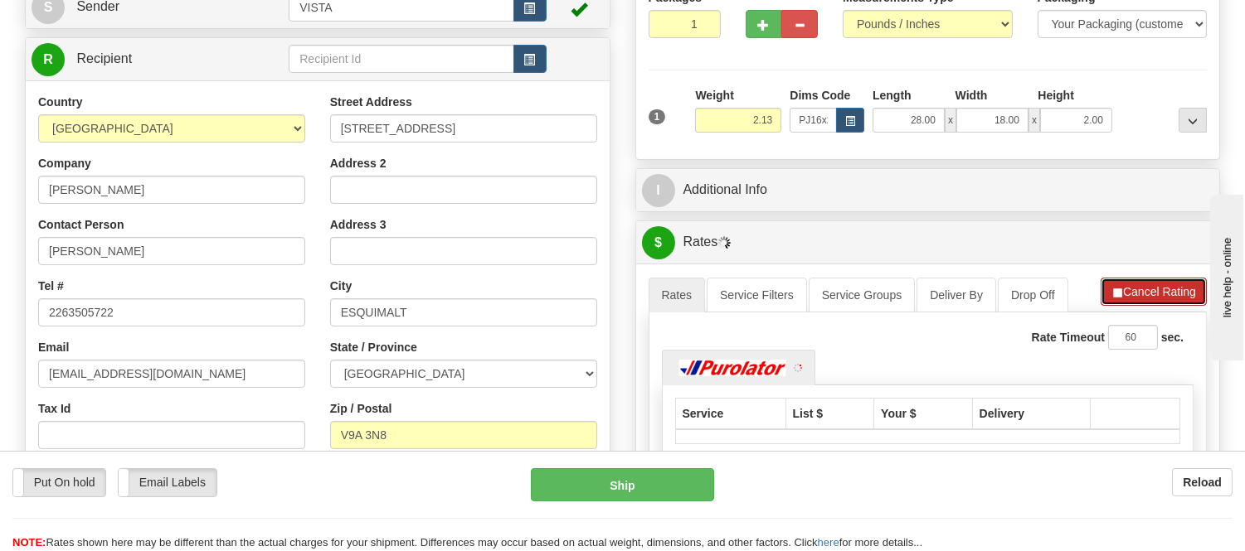
click at [1121, 293] on button "Cancel Rating" at bounding box center [1153, 292] width 106 height 28
click at [1121, 293] on button "Refresh Rates" at bounding box center [1153, 292] width 107 height 28
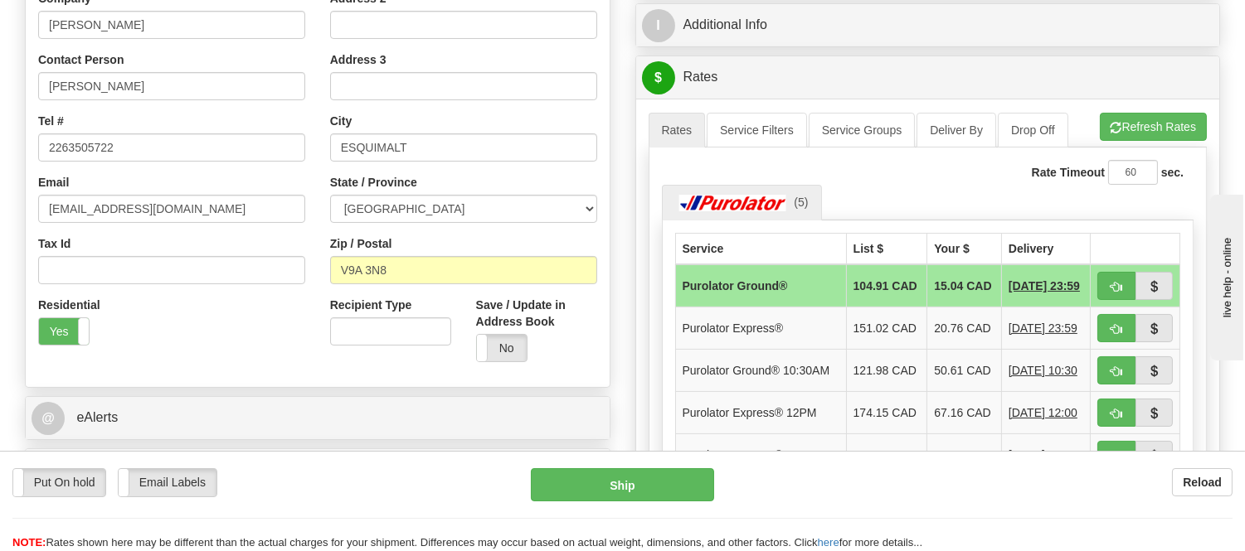
scroll to position [460, 0]
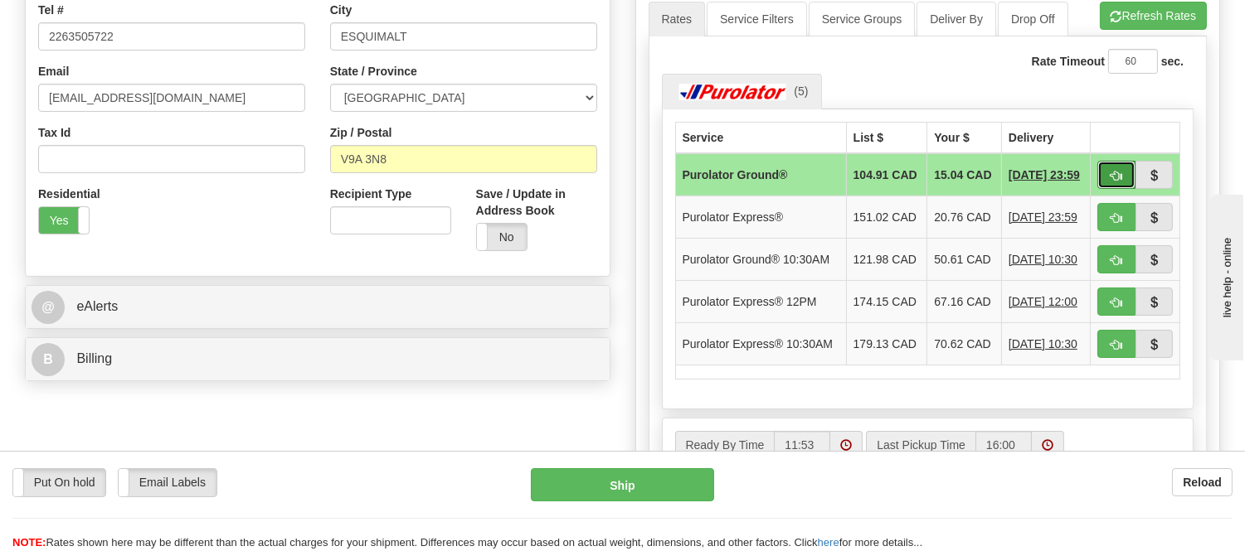
click at [1110, 180] on span "button" at bounding box center [1116, 176] width 12 height 11
type input "260"
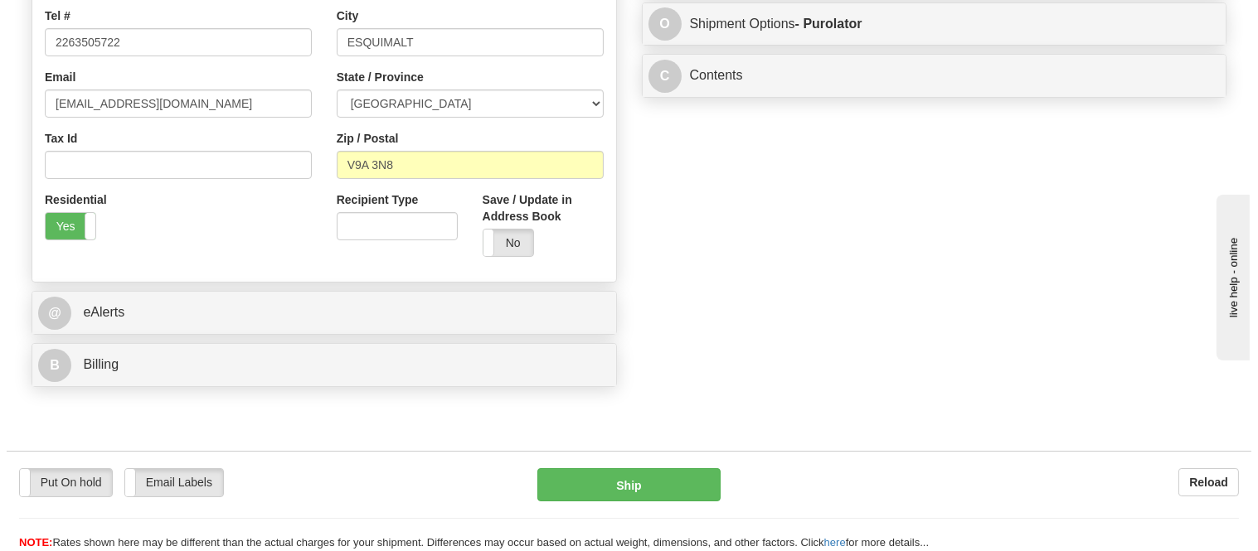
scroll to position [92, 0]
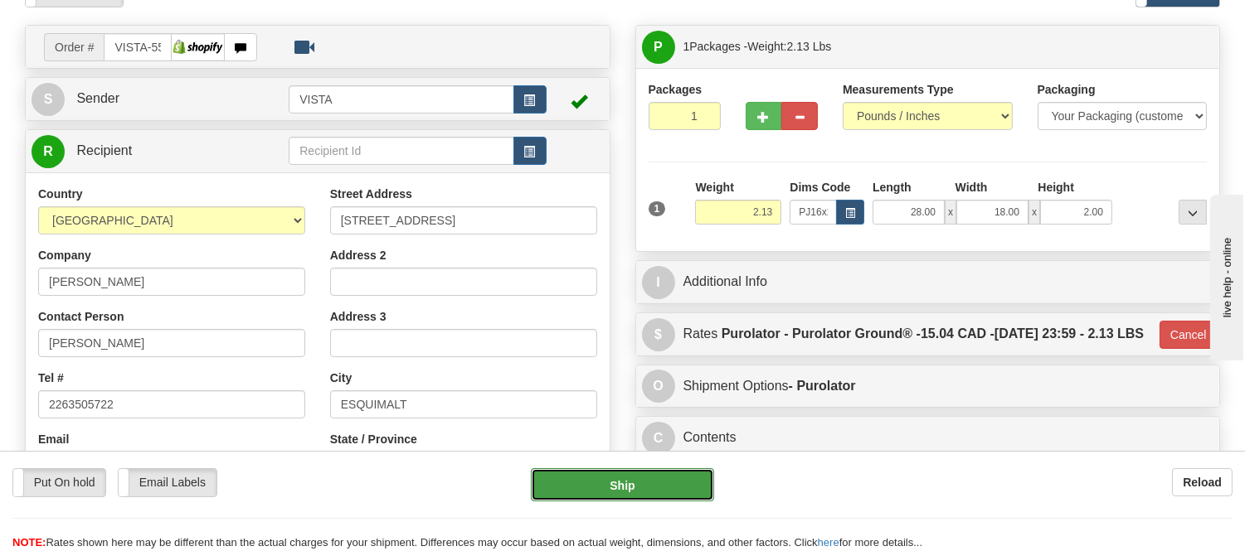
click at [661, 477] on button "Ship" at bounding box center [622, 485] width 182 height 33
